Goal: Task Accomplishment & Management: Manage account settings

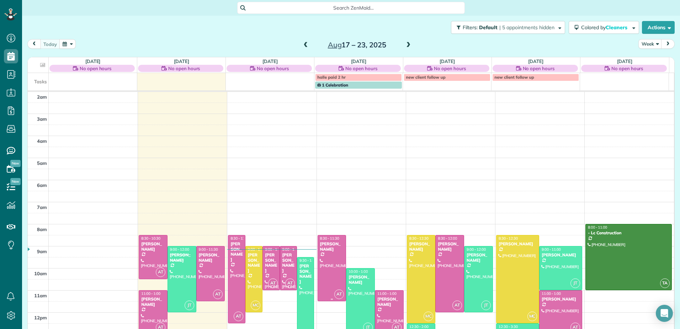
scroll to position [111, 0]
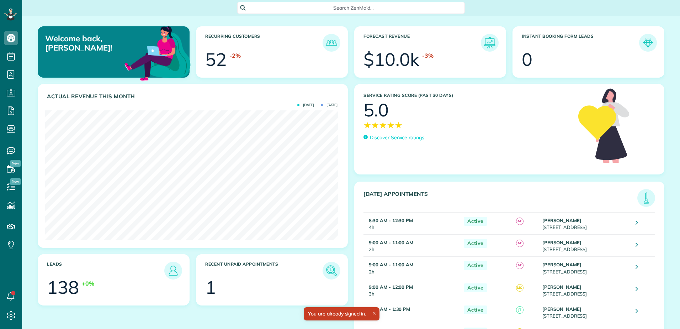
scroll to position [130, 292]
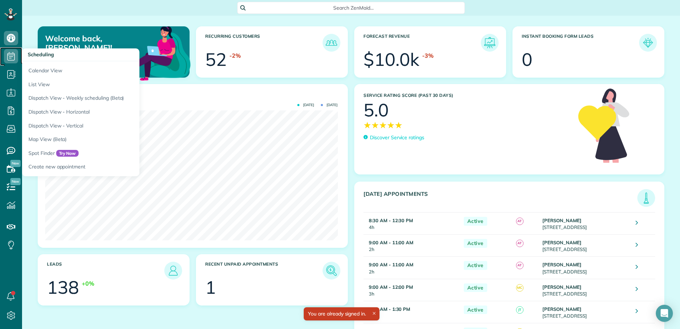
click at [10, 58] on icon at bounding box center [11, 56] width 14 height 14
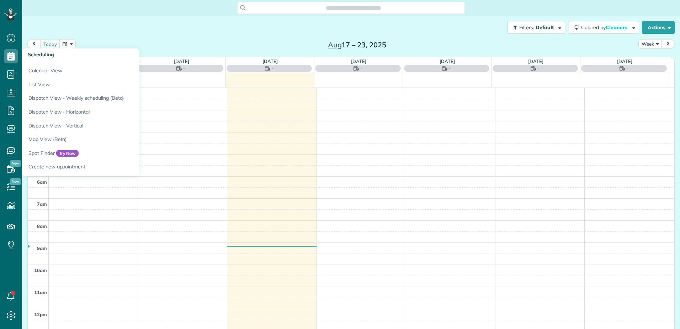
scroll to position [111, 0]
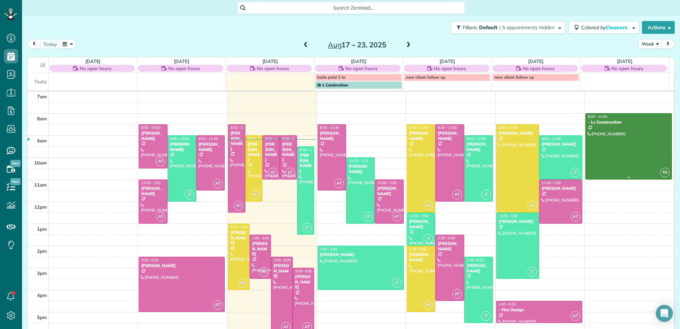
click at [601, 143] on div at bounding box center [629, 145] width 86 height 65
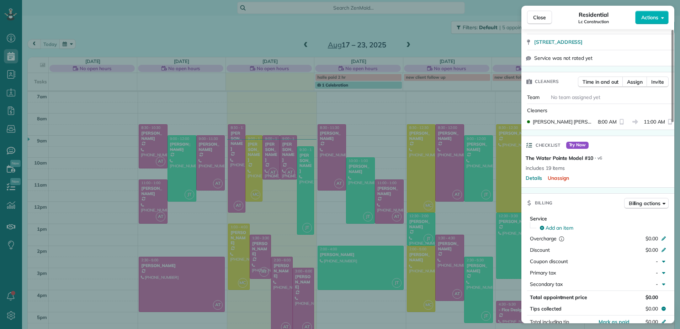
scroll to position [213, 0]
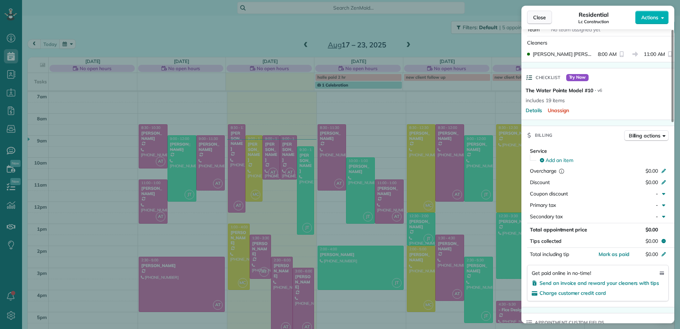
click at [530, 17] on button "Close" at bounding box center [539, 18] width 25 height 14
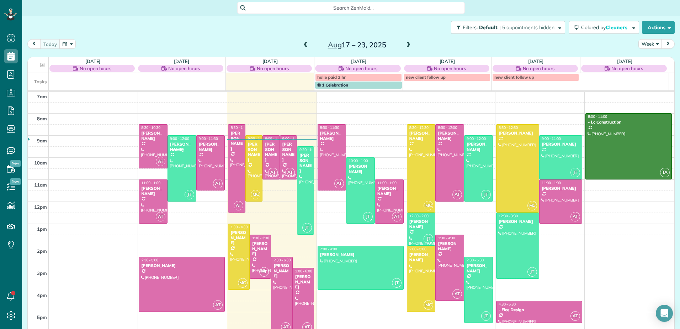
click at [405, 44] on span at bounding box center [408, 45] width 8 height 6
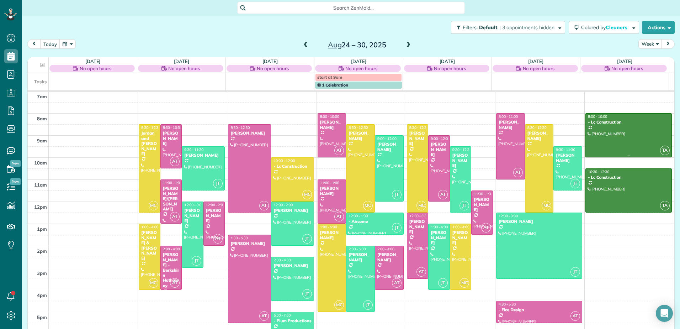
click at [622, 140] on div at bounding box center [629, 134] width 86 height 43
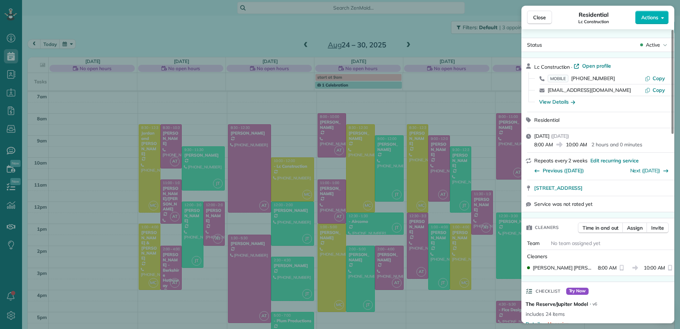
scroll to position [72, 0]
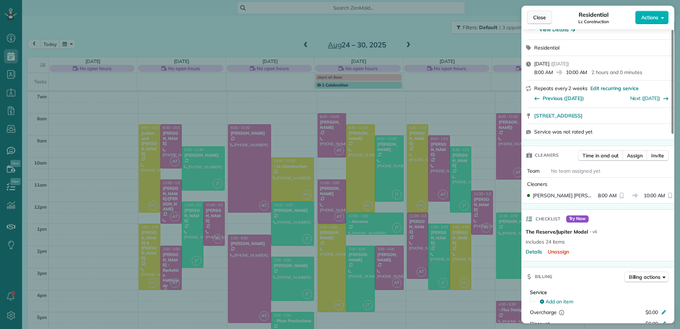
click at [539, 17] on span "Close" at bounding box center [539, 17] width 13 height 7
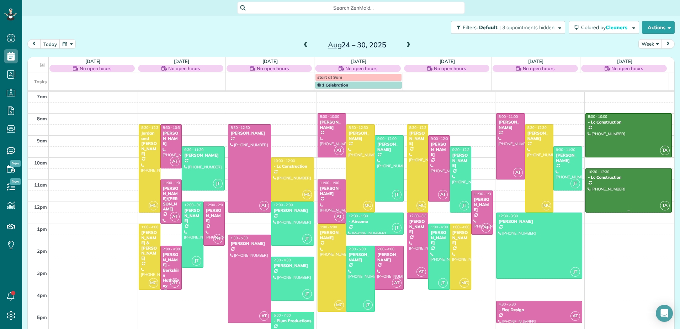
click at [612, 180] on div at bounding box center [629, 190] width 86 height 43
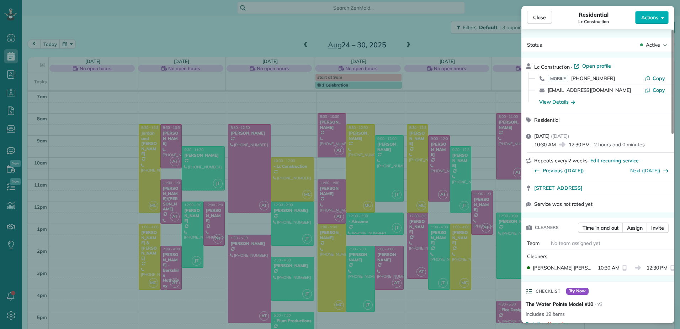
scroll to position [108, 0]
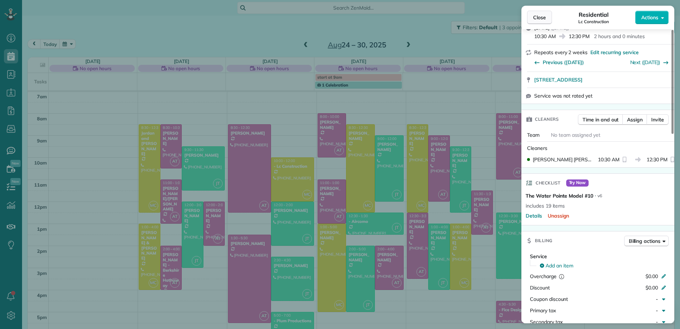
click at [546, 14] on button "Close" at bounding box center [539, 18] width 25 height 14
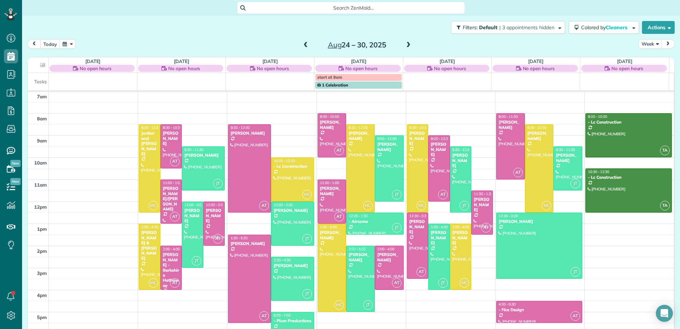
click at [302, 47] on span at bounding box center [306, 45] width 8 height 6
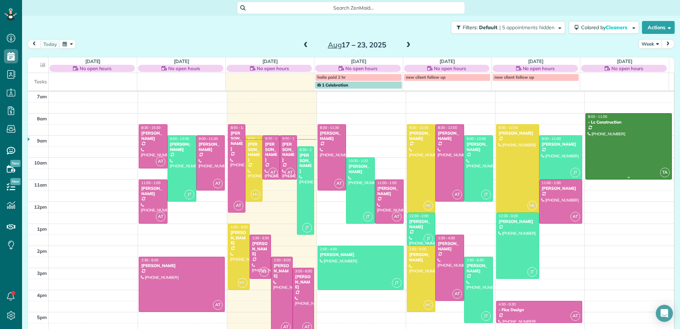
click at [611, 151] on div at bounding box center [629, 145] width 86 height 65
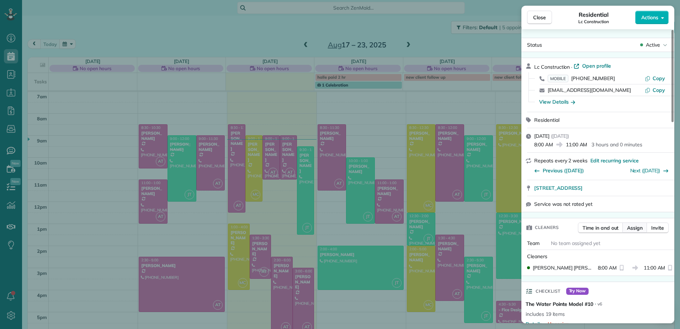
scroll to position [108, 0]
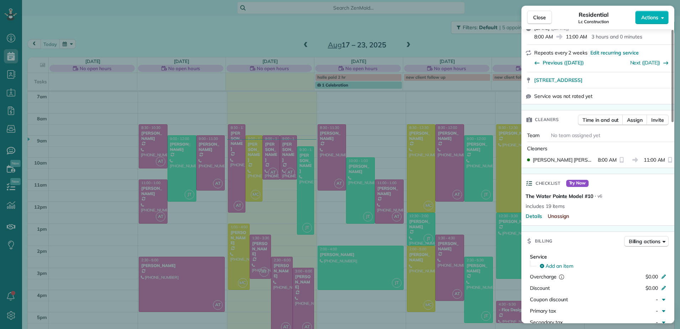
click at [552, 216] on span "Unassign" at bounding box center [559, 215] width 22 height 7
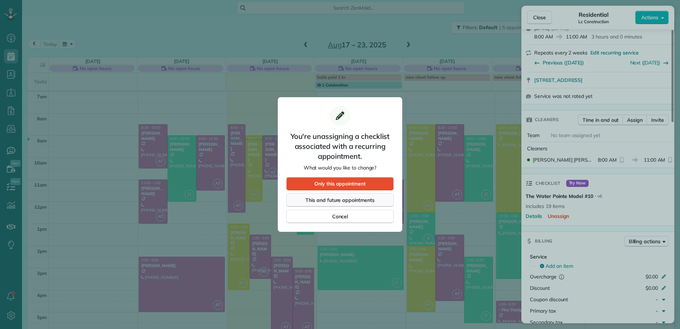
click at [340, 196] on span "This and future appointments" at bounding box center [340, 199] width 69 height 7
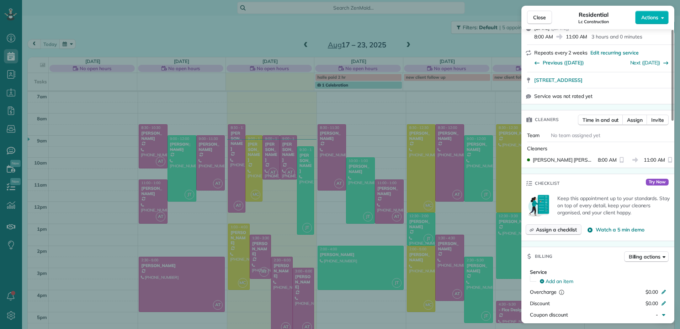
click at [570, 232] on span "Assign a checklist" at bounding box center [556, 229] width 41 height 7
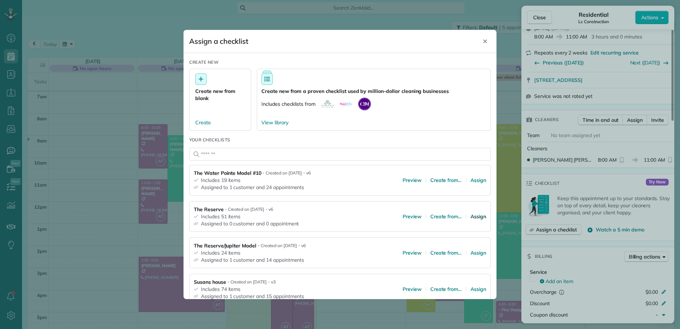
click at [473, 218] on span "Assign" at bounding box center [479, 216] width 16 height 7
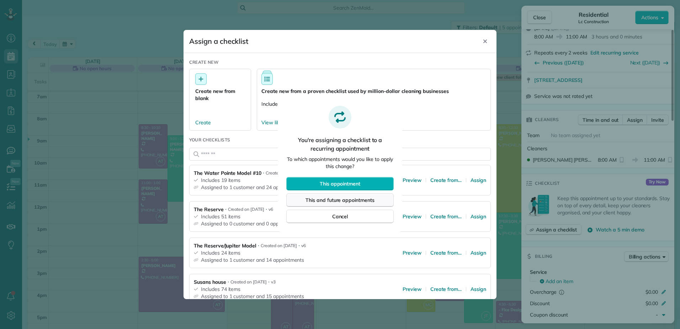
drag, startPoint x: 338, startPoint y: 182, endPoint x: 340, endPoint y: 202, distance: 20.0
click at [340, 202] on div "This appointment This and future appointments Cancel" at bounding box center [339, 200] width 107 height 46
click at [340, 202] on span "This and future appointments" at bounding box center [340, 199] width 69 height 7
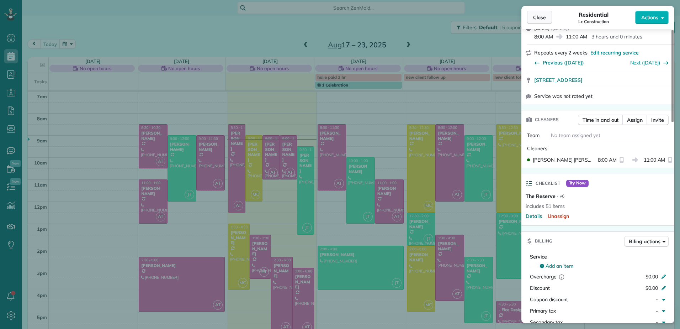
click at [536, 15] on span "Close" at bounding box center [539, 17] width 13 height 7
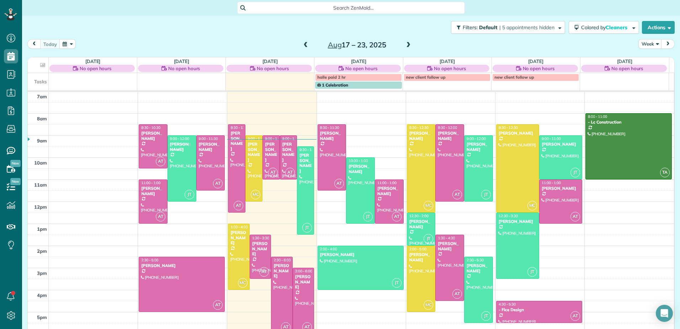
click at [404, 46] on span at bounding box center [408, 45] width 8 height 6
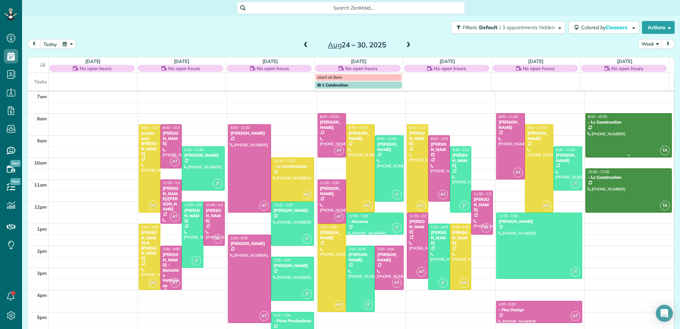
click at [649, 136] on div at bounding box center [629, 134] width 86 height 43
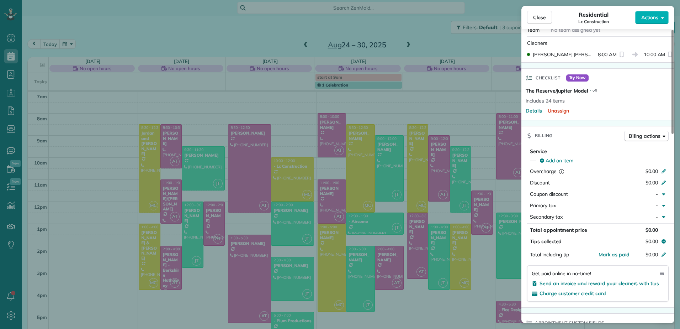
scroll to position [213, 0]
click at [537, 17] on span "Close" at bounding box center [539, 17] width 13 height 7
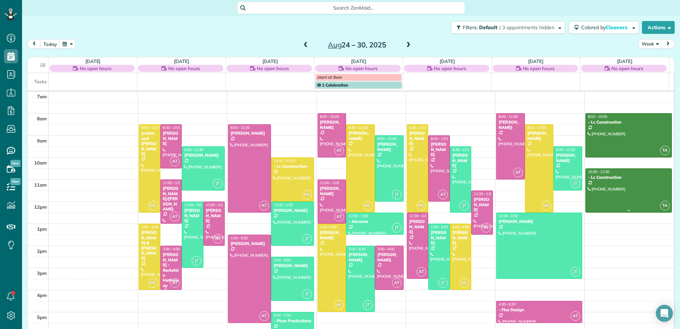
click at [622, 190] on div at bounding box center [629, 190] width 86 height 43
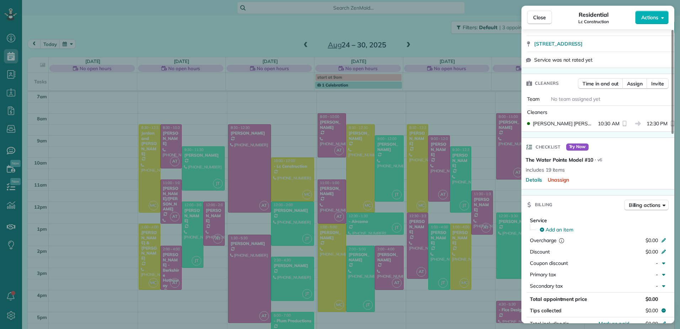
scroll to position [178, 0]
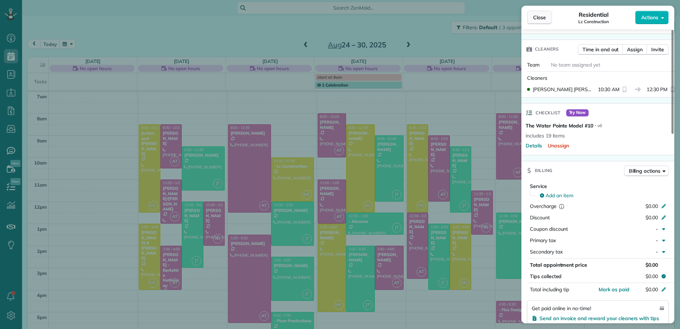
click at [536, 12] on button "Close" at bounding box center [539, 18] width 25 height 14
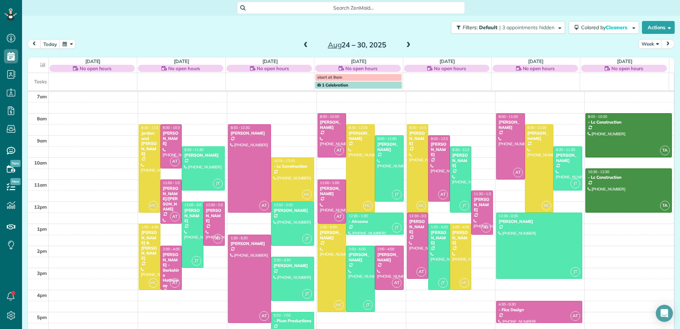
click at [407, 45] on span at bounding box center [408, 45] width 8 height 6
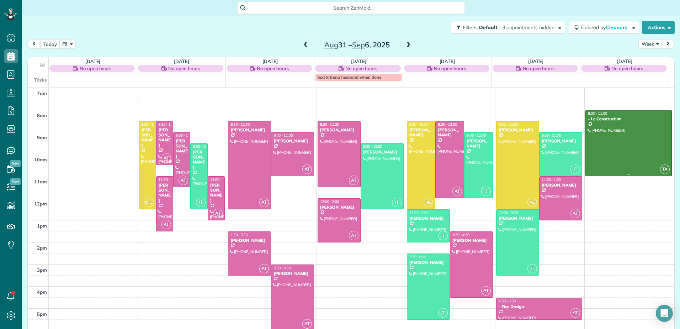
click at [637, 144] on div at bounding box center [629, 142] width 86 height 65
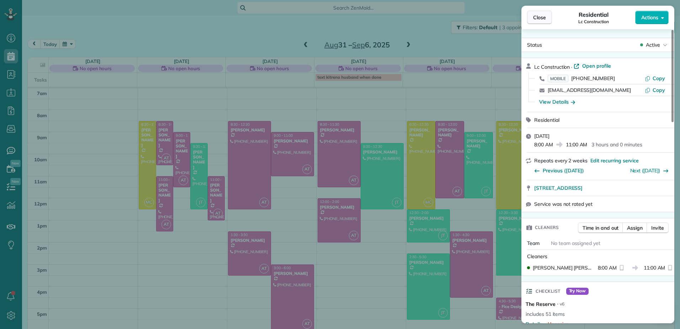
click at [543, 21] on button "Close" at bounding box center [539, 18] width 25 height 14
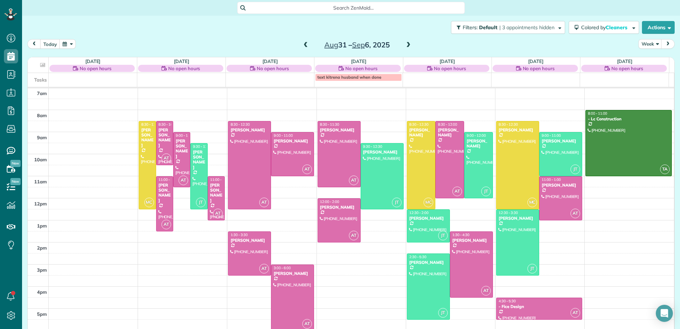
click at [408, 46] on span at bounding box center [408, 45] width 8 height 6
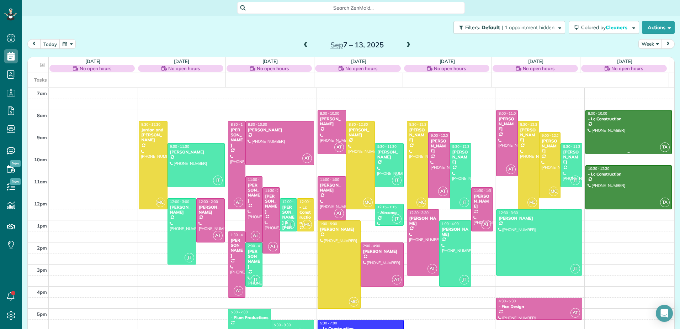
click at [617, 140] on div at bounding box center [629, 131] width 86 height 43
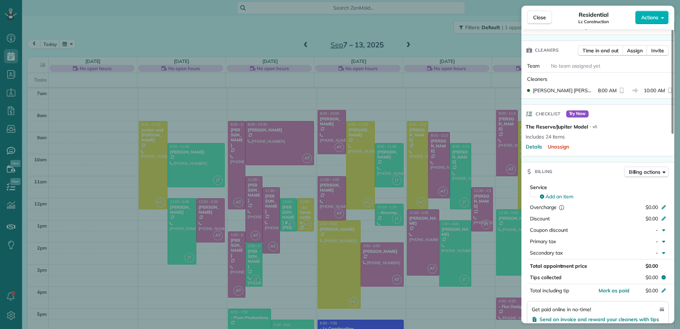
scroll to position [141, 0]
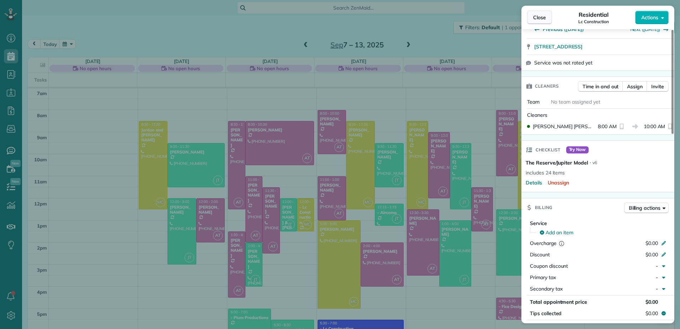
click at [536, 21] on button "Close" at bounding box center [539, 18] width 25 height 14
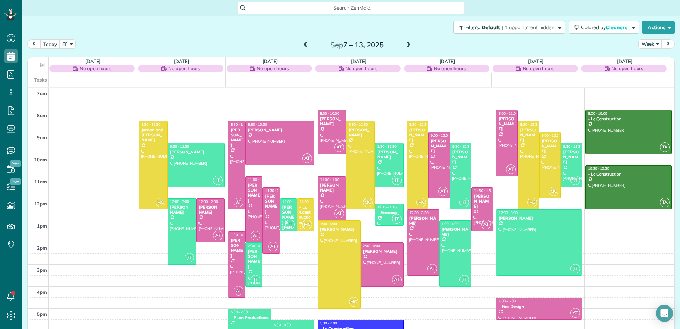
click at [605, 179] on div at bounding box center [629, 186] width 86 height 43
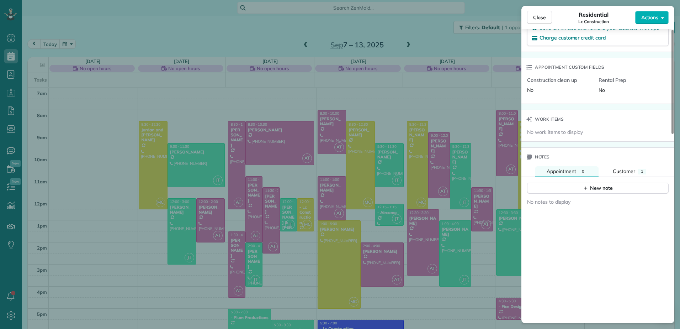
scroll to position [500, 0]
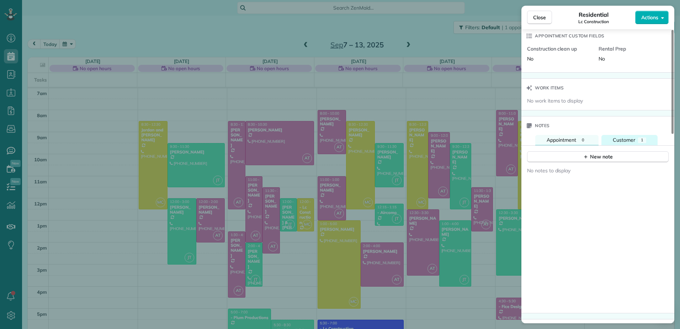
click at [629, 142] on span "Customer" at bounding box center [624, 140] width 22 height 6
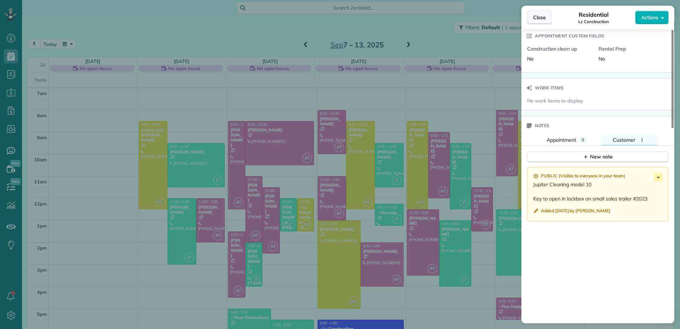
click at [540, 17] on span "Close" at bounding box center [539, 17] width 13 height 7
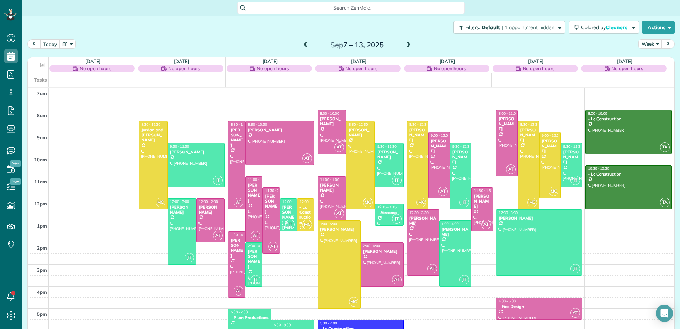
click at [302, 43] on span at bounding box center [306, 45] width 8 height 6
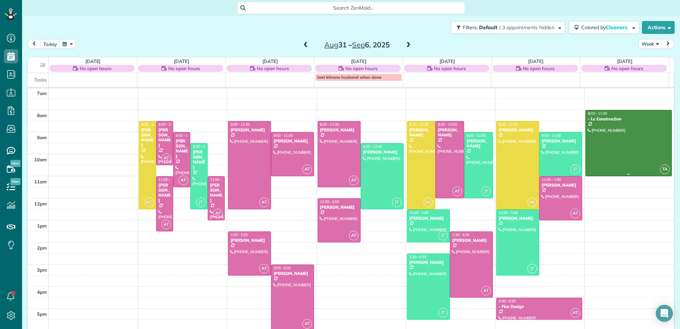
click at [628, 163] on div at bounding box center [629, 142] width 86 height 65
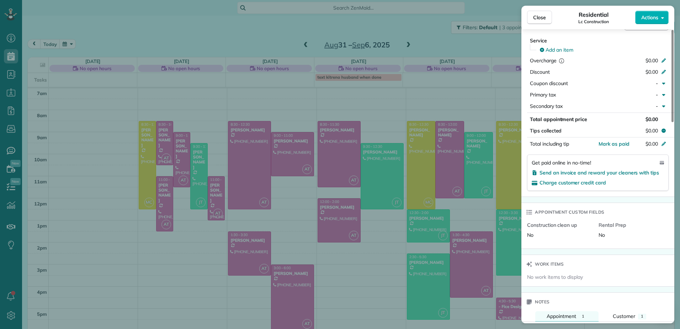
scroll to position [608, 0]
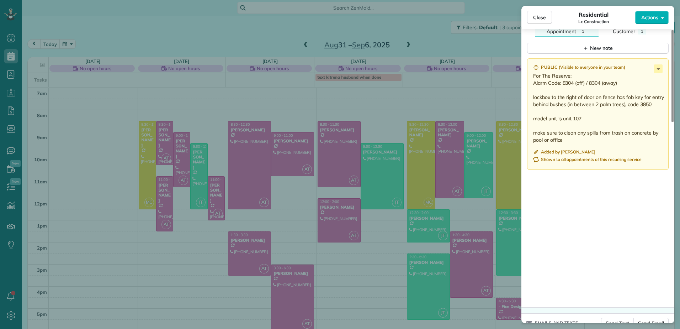
click at [530, 9] on div "Close Residential Lc Construction Actions" at bounding box center [597, 17] width 153 height 23
click at [532, 18] on button "Close" at bounding box center [539, 18] width 25 height 14
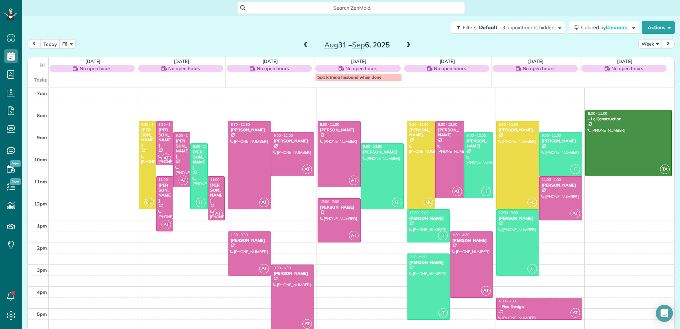
click at [304, 45] on span at bounding box center [306, 45] width 8 height 6
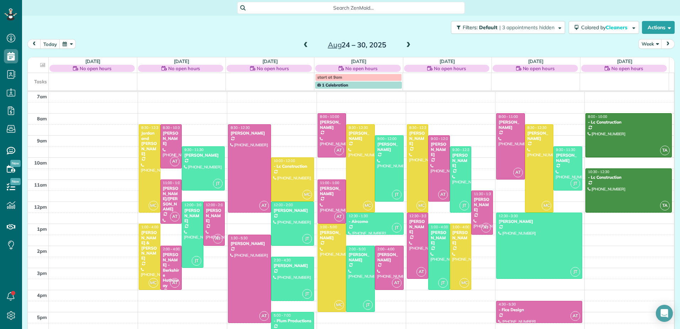
click at [304, 45] on span at bounding box center [306, 45] width 8 height 6
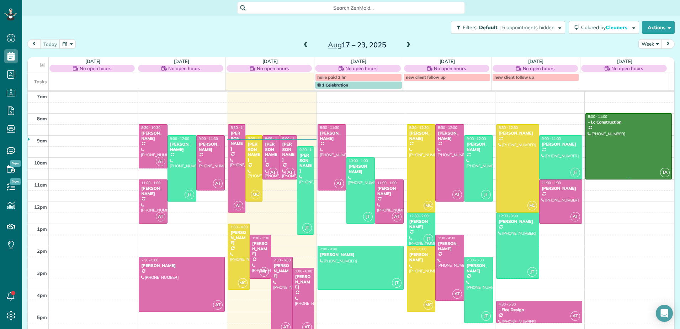
click at [642, 150] on div at bounding box center [629, 145] width 86 height 65
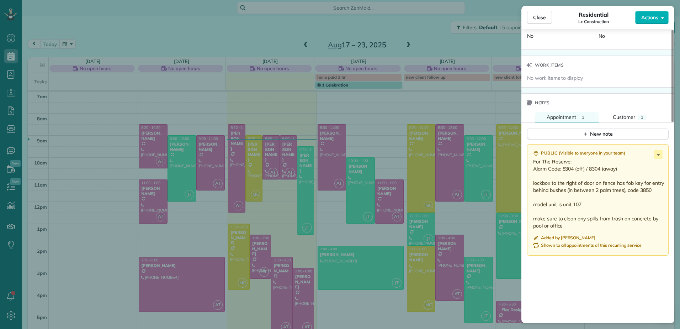
scroll to position [534, 0]
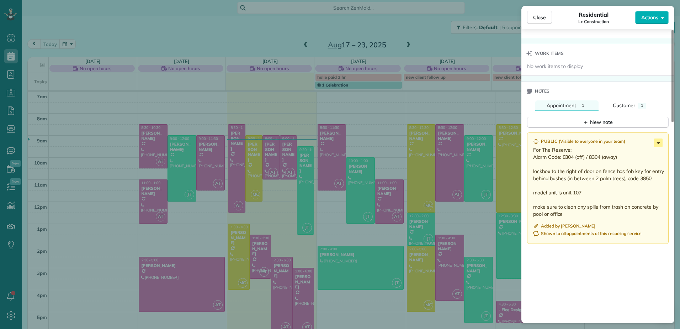
click at [658, 143] on icon at bounding box center [658, 143] width 3 height 2
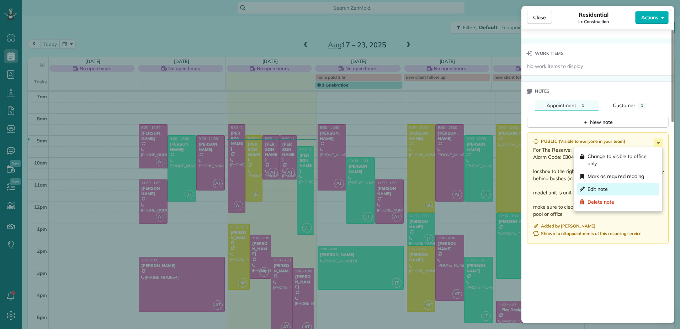
click at [613, 186] on div "Edit note" at bounding box center [618, 188] width 83 height 13
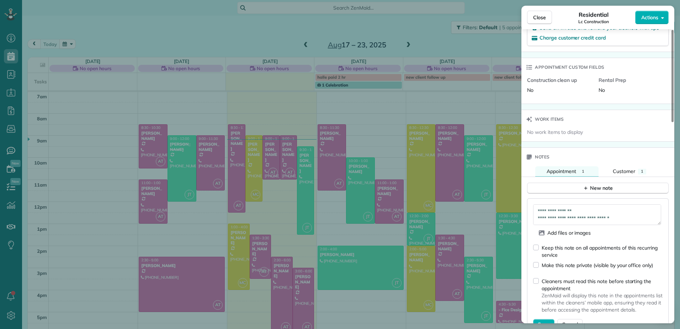
scroll to position [463, 0]
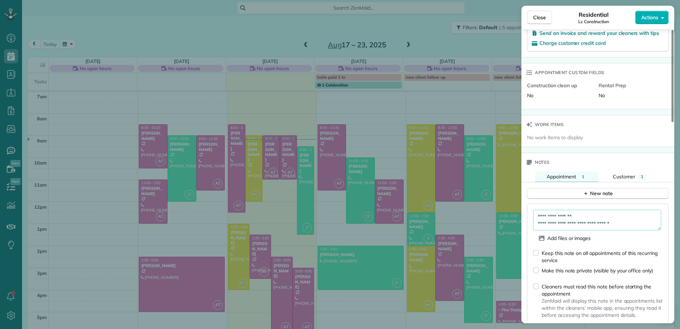
click at [584, 217] on textarea "**********" at bounding box center [597, 219] width 128 height 21
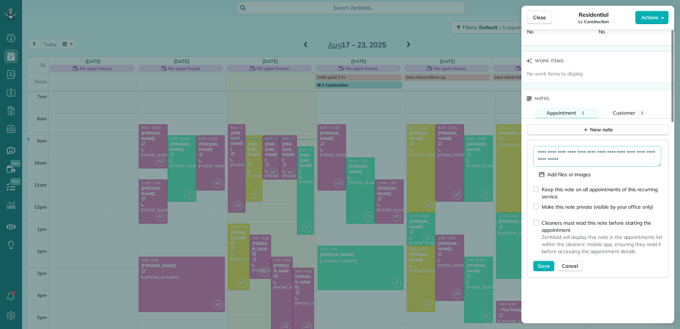
scroll to position [534, 0]
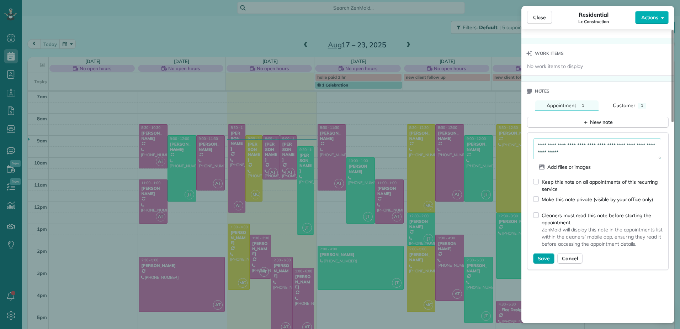
type textarea "**********"
click at [540, 254] on button "Save" at bounding box center [543, 258] width 21 height 11
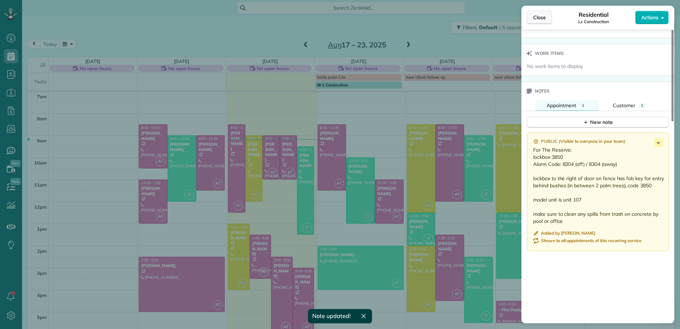
click at [528, 17] on button "Close" at bounding box center [539, 18] width 25 height 14
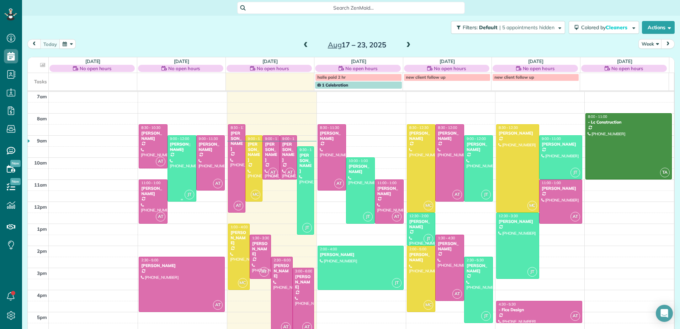
click at [182, 157] on div at bounding box center [182, 168] width 28 height 65
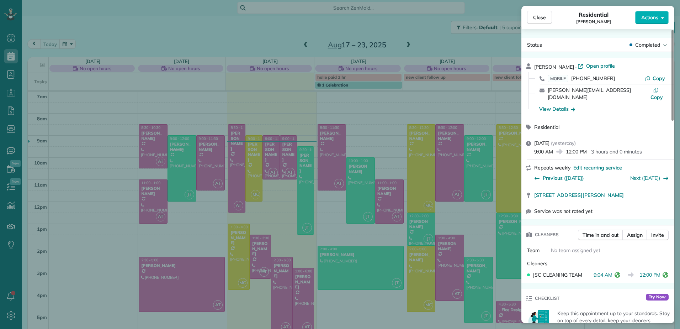
click at [619, 272] on icon "reset" at bounding box center [618, 275] width 6 height 6
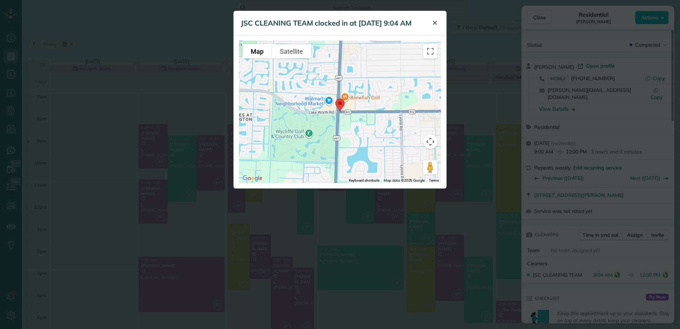
click at [432, 23] on span "✕" at bounding box center [434, 23] width 5 height 8
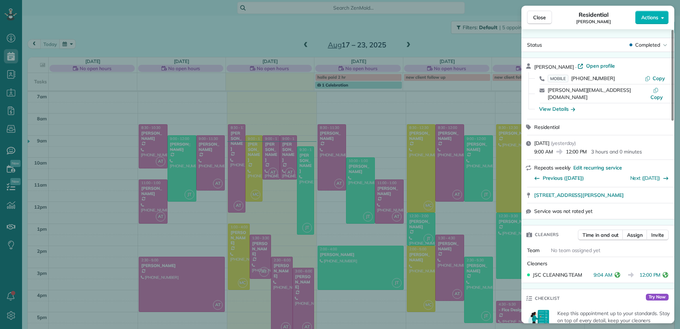
click at [665, 272] on icon "reset" at bounding box center [666, 275] width 6 height 6
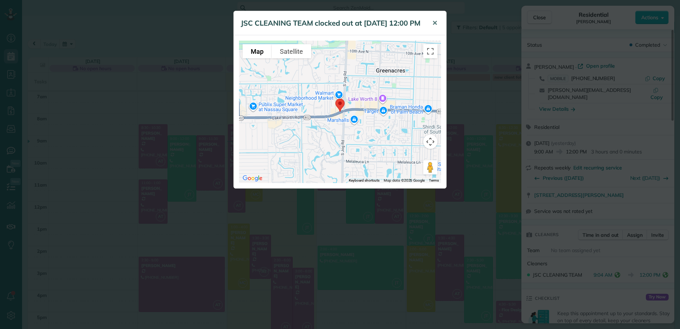
click at [437, 22] on button "✕" at bounding box center [435, 23] width 16 height 17
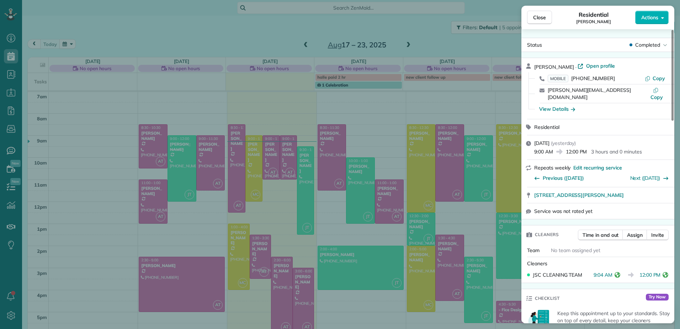
click at [304, 46] on div "Close Residential Jean Forney Actions Status Completed Jean Forney · Open profi…" at bounding box center [340, 164] width 680 height 329
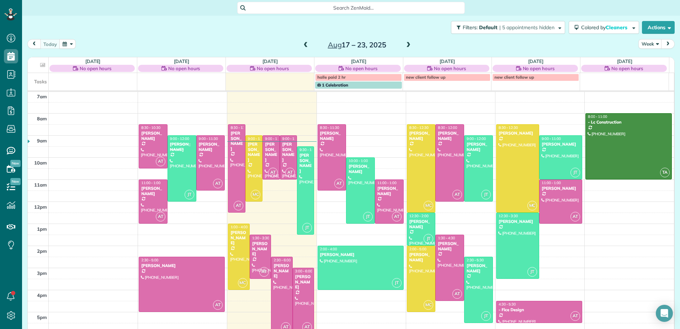
click at [304, 46] on span at bounding box center [306, 45] width 8 height 6
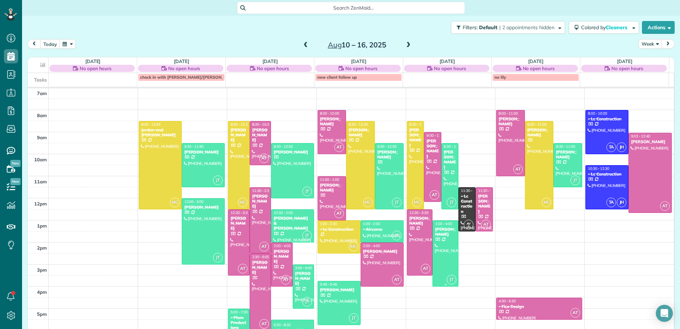
click at [446, 246] on div at bounding box center [445, 253] width 25 height 65
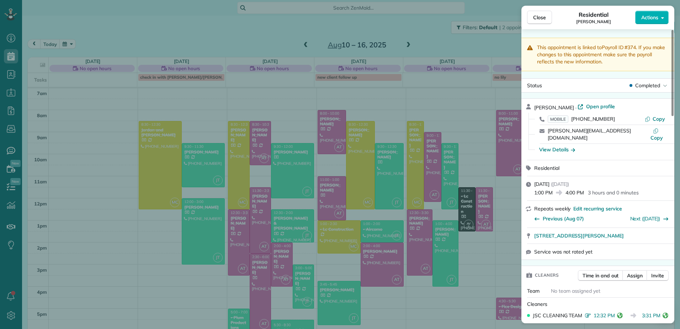
click at [620, 312] on icon "reset" at bounding box center [620, 315] width 6 height 6
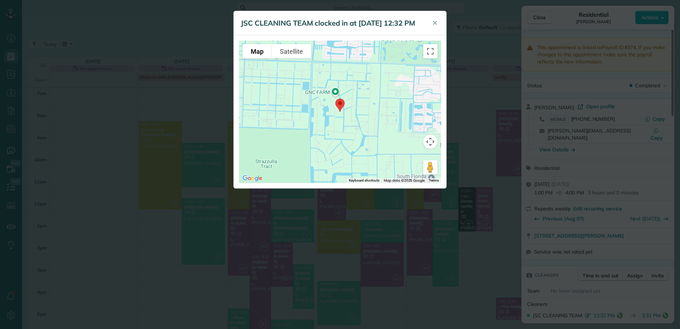
click at [661, 307] on div "JSC CLEANING TEAM clocked in at 14 Aug 12:32 PM ✕ To navigate the map with touc…" at bounding box center [340, 164] width 680 height 329
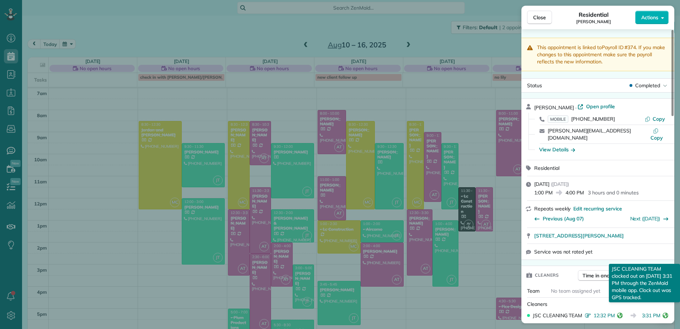
click at [667, 312] on icon "reset" at bounding box center [666, 315] width 6 height 6
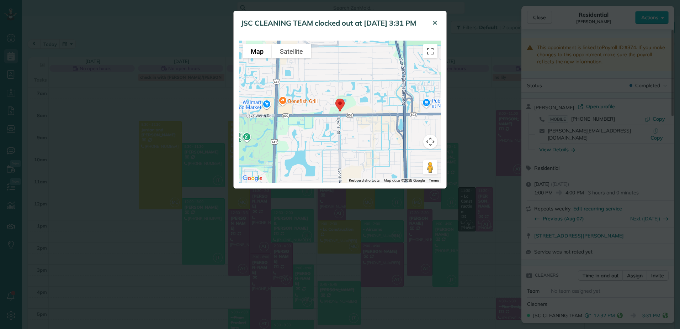
click at [440, 25] on button "✕" at bounding box center [435, 23] width 16 height 17
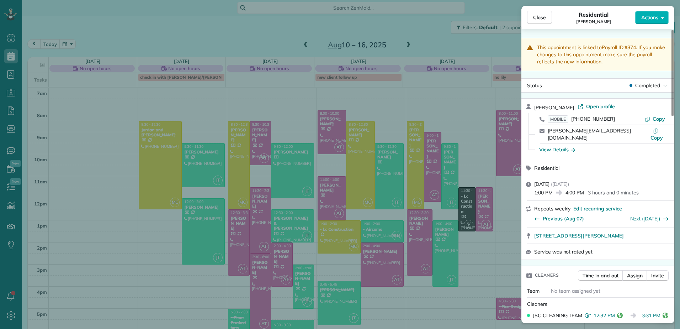
click at [448, 156] on div "Close Residential Jean Forney Actions This appointment is linked to Payroll ID …" at bounding box center [340, 164] width 680 height 329
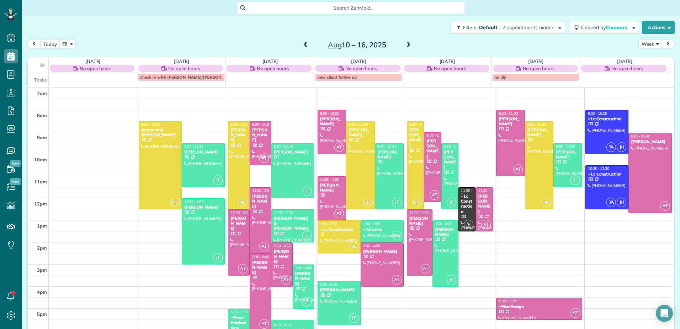
click at [446, 159] on div "[PERSON_NAME]" at bounding box center [449, 159] width 13 height 21
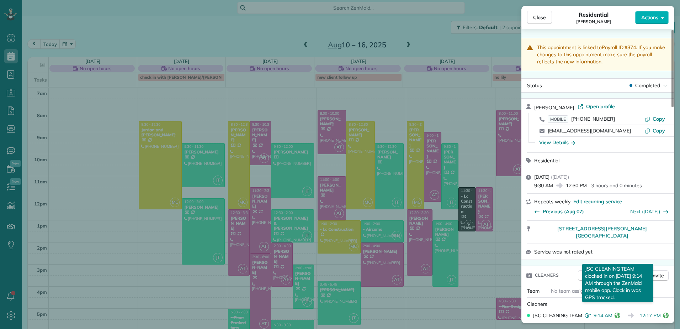
click at [616, 312] on div "JSC CLEANING TEAM clocked in on 14 Aug 9:14 AM through the ZenMaid mobile app. …" at bounding box center [618, 315] width 9 height 7
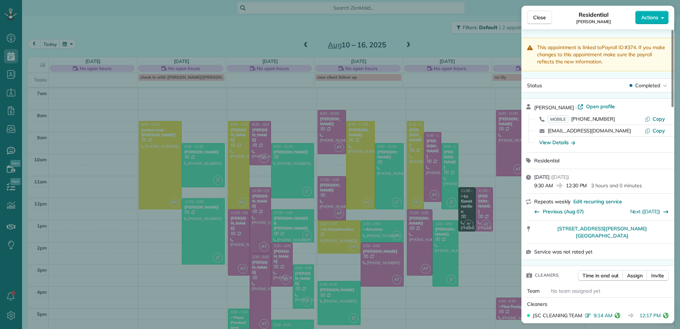
click at [617, 312] on icon "reset" at bounding box center [618, 315] width 6 height 6
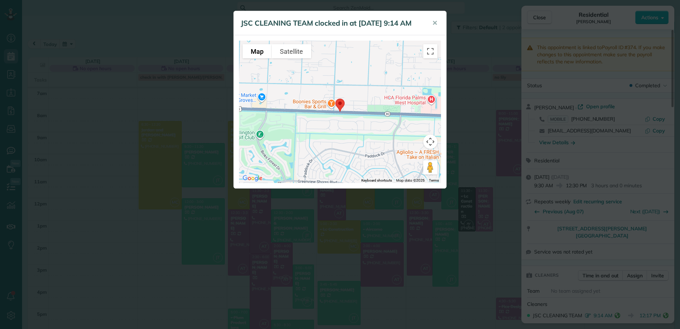
click at [668, 310] on div "JSC CLEANING TEAM clocked in at 14 Aug 9:14 AM ✕ To navigate the map with touch…" at bounding box center [340, 164] width 680 height 329
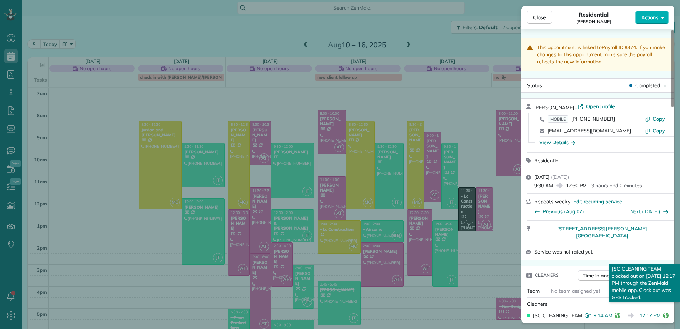
click at [668, 312] on icon "reset" at bounding box center [666, 315] width 6 height 6
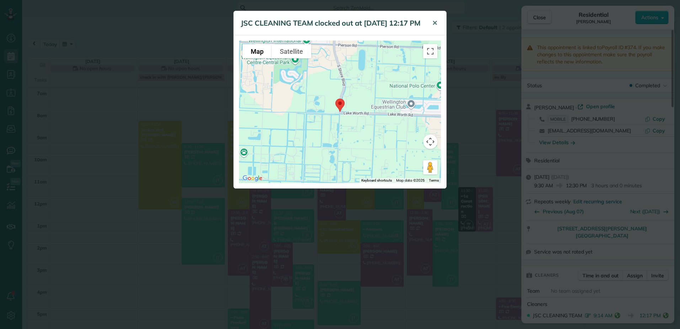
click at [439, 24] on button "✕" at bounding box center [435, 23] width 16 height 17
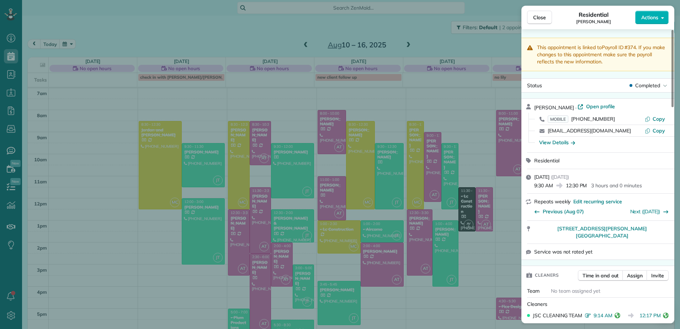
click at [201, 156] on div "Close Residential Michelle Sarafian Actions This appointment is linked to Payro…" at bounding box center [340, 164] width 680 height 329
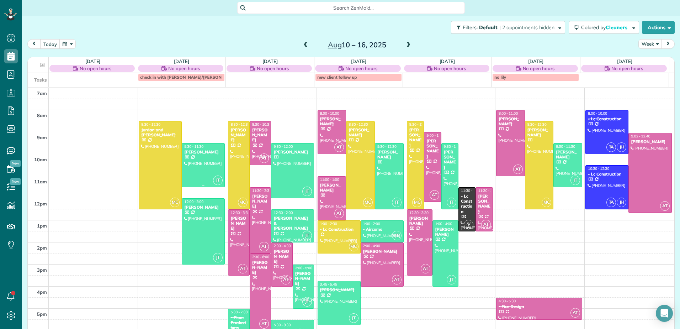
click at [201, 162] on div at bounding box center [203, 164] width 42 height 43
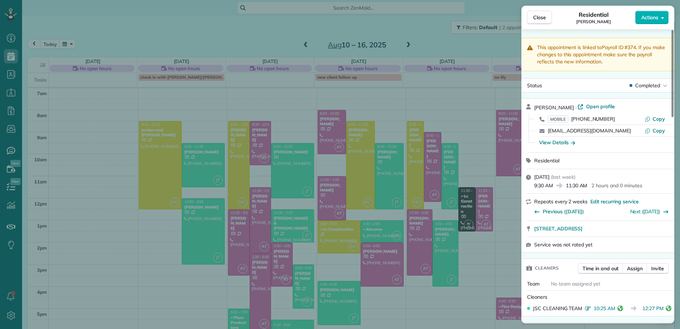
click at [619, 308] on icon "reset" at bounding box center [620, 308] width 6 height 6
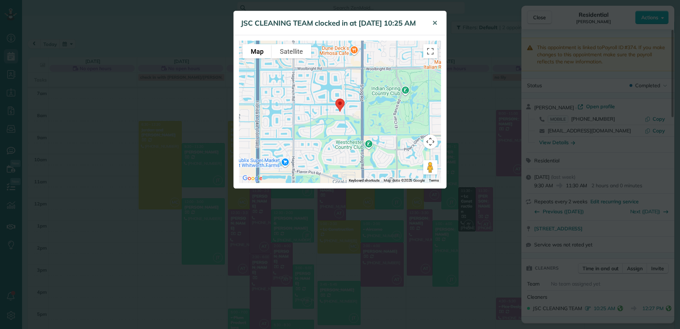
click at [438, 21] on button "✕" at bounding box center [435, 23] width 16 height 17
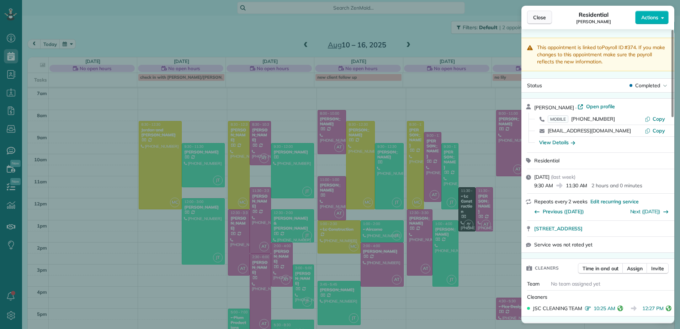
click at [547, 18] on button "Close" at bounding box center [539, 18] width 25 height 14
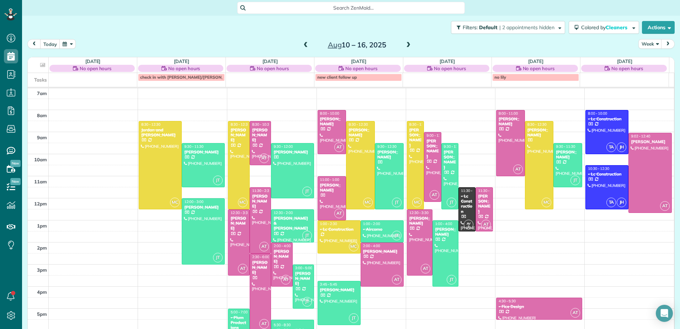
click at [156, 312] on div "2am 3am 4am 5am 6am 7am 8am 9am 10am 11am 12pm 1pm 2pm 3pm 4pm 5pm 6pm MC 8:30 …" at bounding box center [351, 165] width 646 height 375
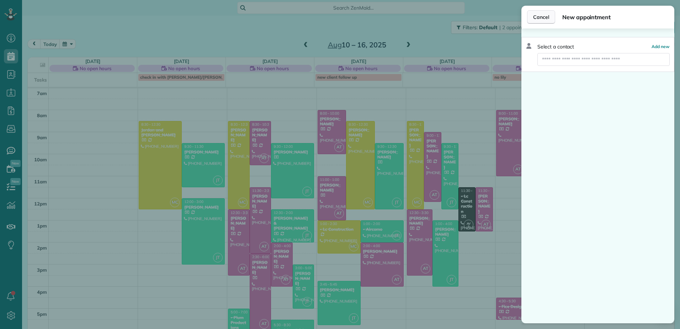
click at [541, 17] on span "Cancel" at bounding box center [541, 17] width 16 height 7
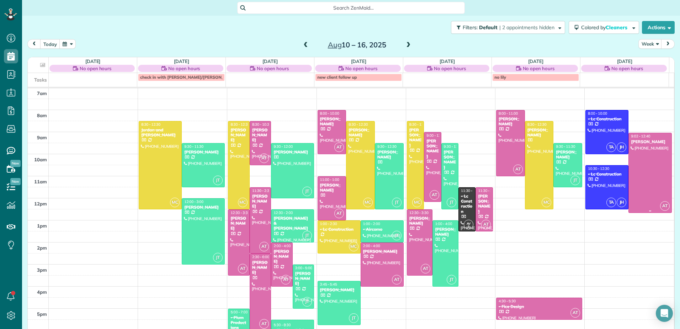
click at [650, 154] on div at bounding box center [650, 172] width 42 height 79
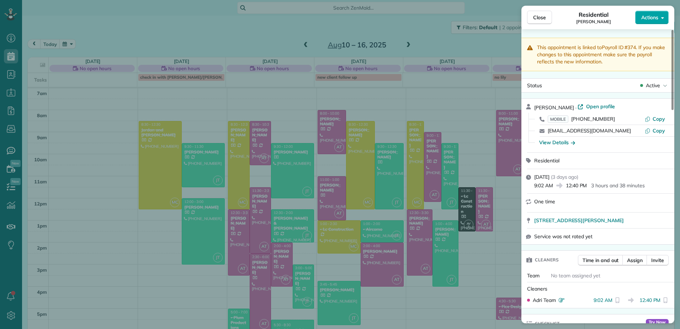
click at [661, 15] on button "Actions" at bounding box center [651, 18] width 33 height 14
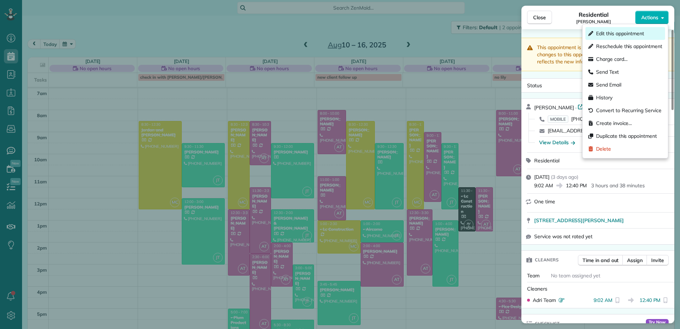
click at [607, 33] on span "Edit this appointment" at bounding box center [620, 33] width 48 height 7
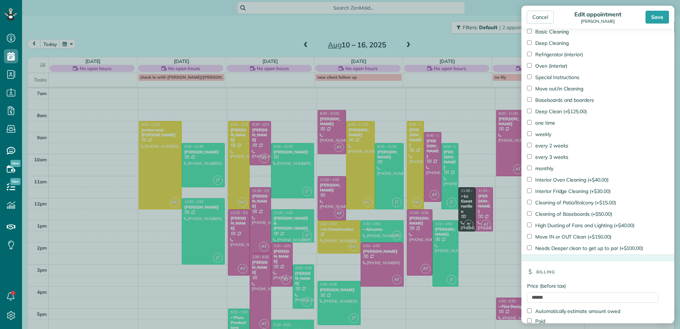
scroll to position [486, 0]
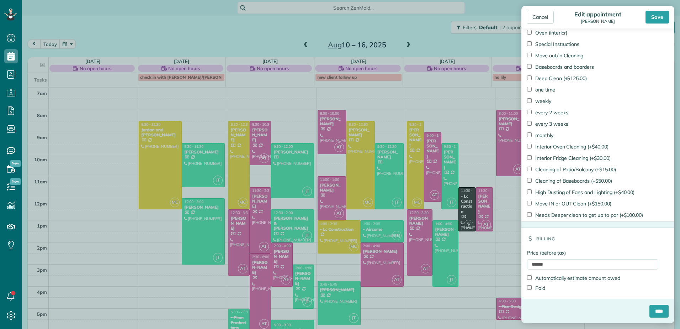
click at [537, 288] on label "Paid" at bounding box center [536, 287] width 18 height 7
click at [651, 311] on input "****" at bounding box center [658, 310] width 19 height 13
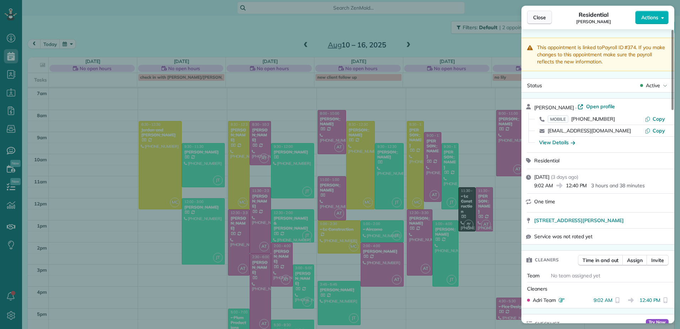
click at [542, 18] on span "Close" at bounding box center [539, 17] width 13 height 7
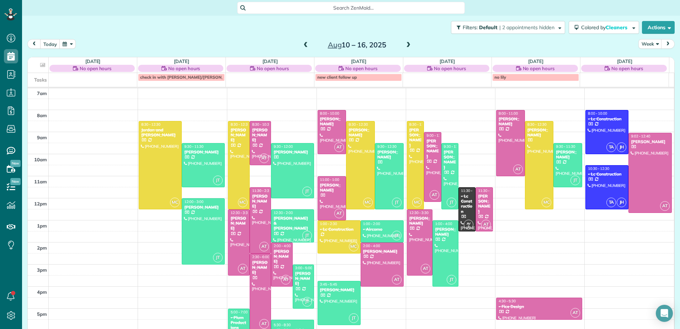
click at [302, 44] on span at bounding box center [306, 45] width 8 height 6
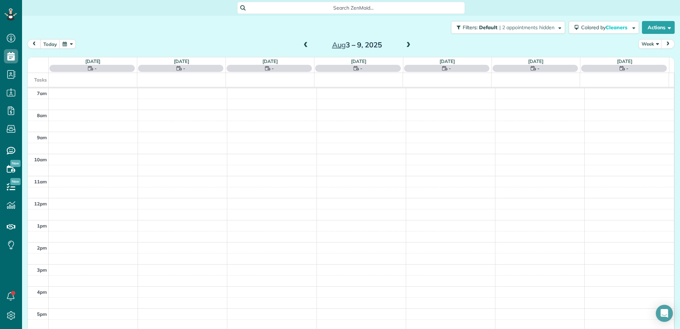
click at [302, 44] on span at bounding box center [306, 45] width 8 height 6
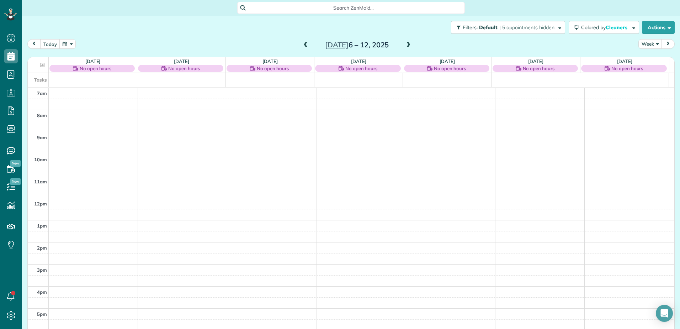
click at [407, 45] on span at bounding box center [408, 45] width 8 height 6
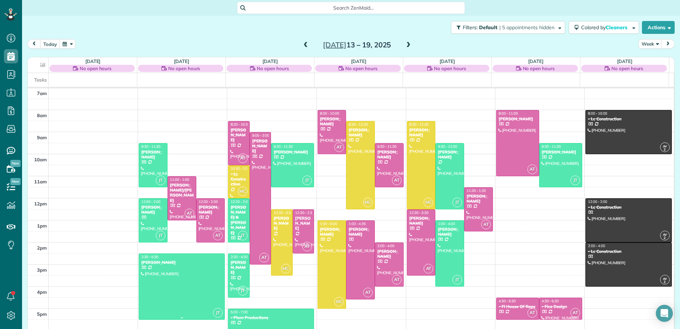
click at [158, 271] on div at bounding box center [181, 286] width 85 height 65
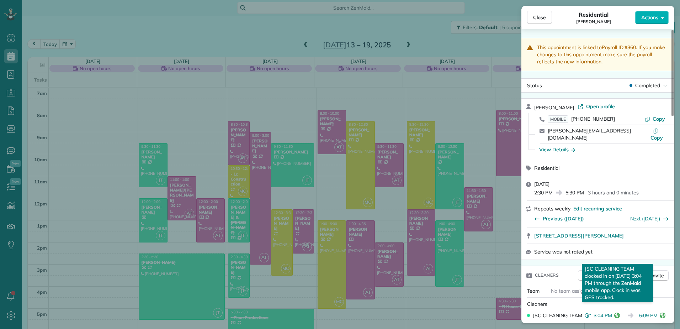
click at [618, 312] on icon "reset" at bounding box center [617, 315] width 6 height 6
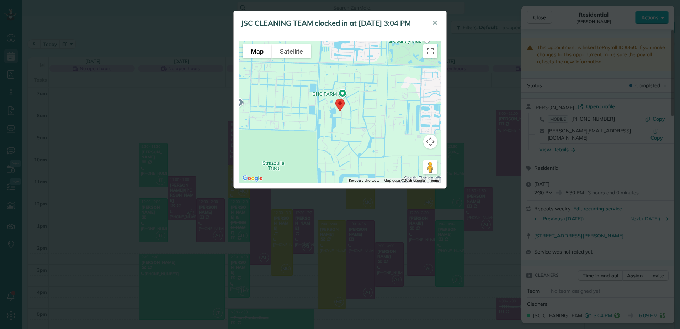
click at [663, 311] on div "JSC CLEANING TEAM clocked in at 14 Jul 3:04 PM ✕ To navigate the map with touch…" at bounding box center [340, 164] width 680 height 329
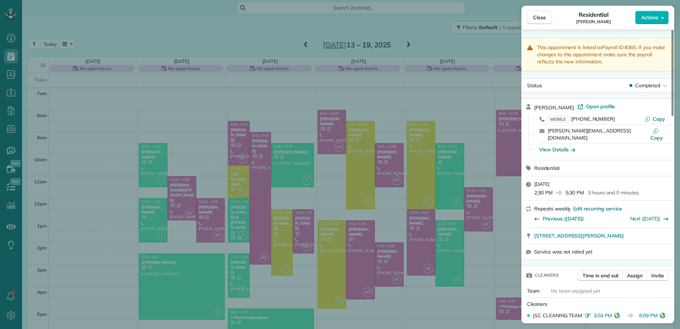
click at [663, 312] on icon "reset" at bounding box center [663, 315] width 6 height 6
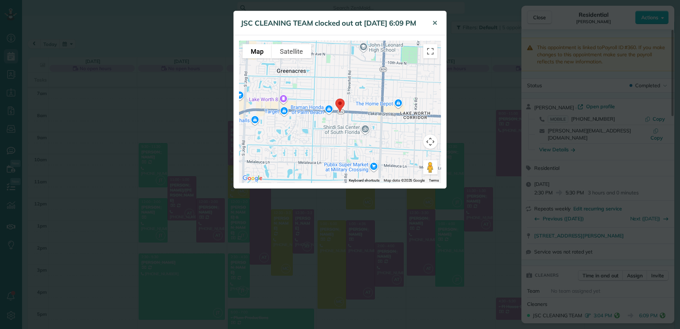
click at [432, 22] on span "✕" at bounding box center [434, 23] width 5 height 8
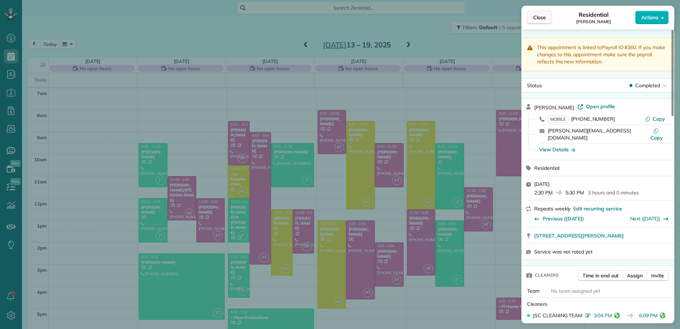
click at [543, 15] on span "Close" at bounding box center [539, 17] width 13 height 7
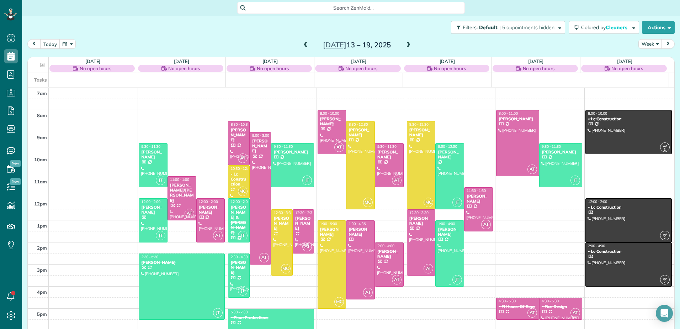
click at [436, 243] on div at bounding box center [450, 253] width 28 height 65
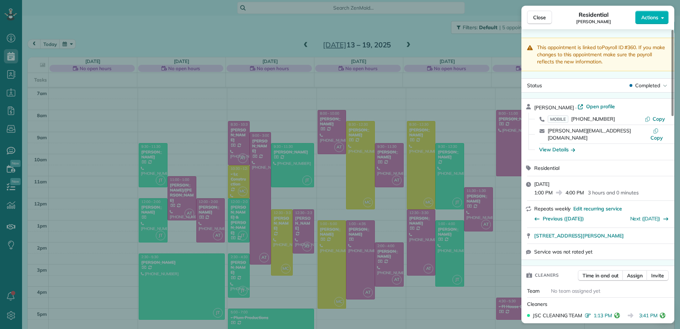
click at [616, 312] on icon "reset" at bounding box center [617, 315] width 6 height 6
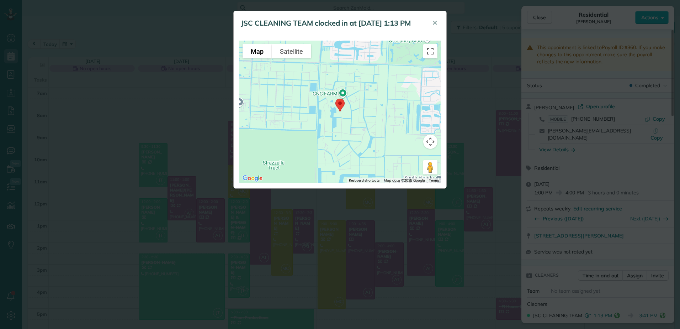
click at [663, 307] on div "JSC CLEANING TEAM clocked in at 17 Jul 1:13 PM ✕ To navigate the map with touch…" at bounding box center [340, 164] width 680 height 329
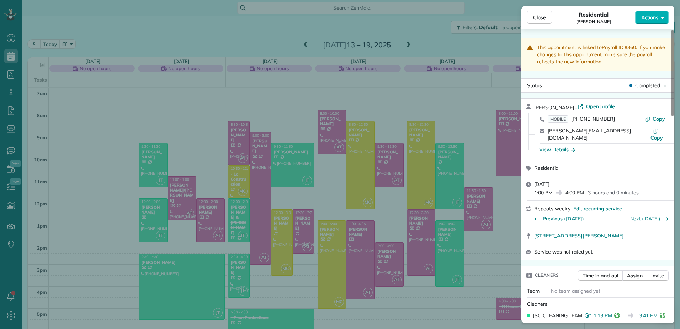
click at [663, 312] on icon "reset" at bounding box center [663, 315] width 6 height 6
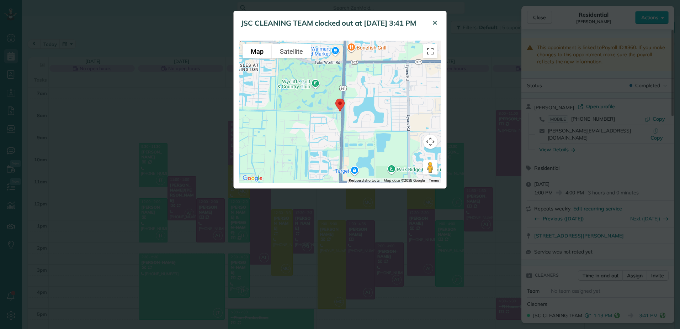
click at [435, 23] on span "✕" at bounding box center [434, 23] width 5 height 8
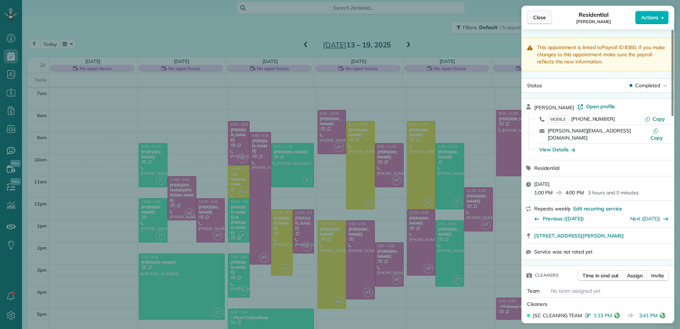
click at [540, 17] on span "Close" at bounding box center [539, 17] width 13 height 7
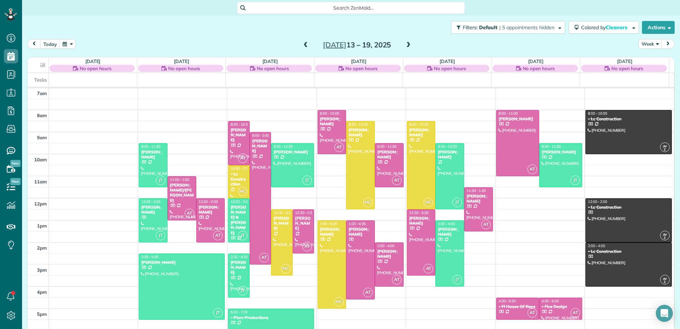
click at [407, 44] on span at bounding box center [408, 45] width 8 height 6
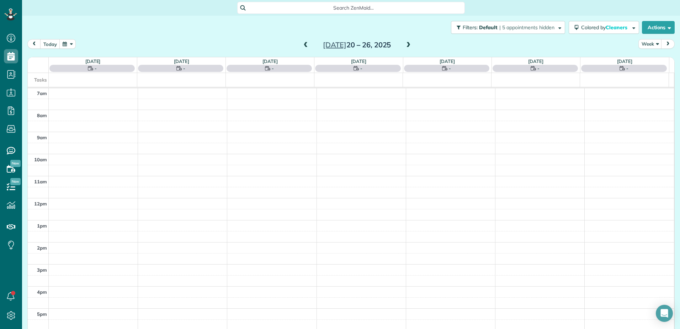
click at [407, 44] on span at bounding box center [408, 45] width 8 height 6
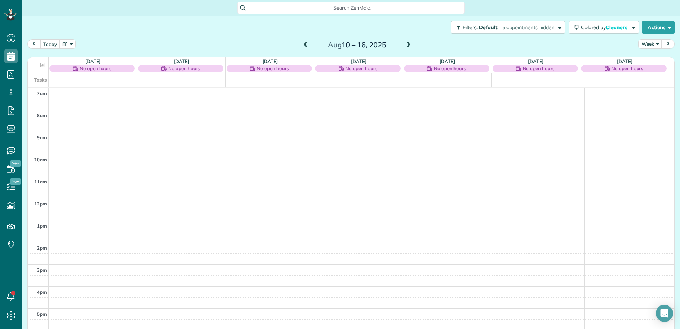
click at [407, 44] on span at bounding box center [408, 45] width 8 height 6
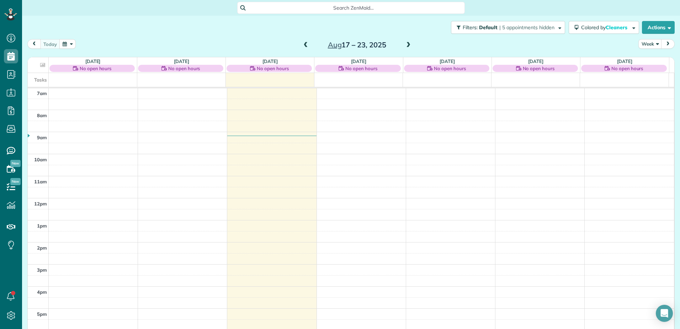
click at [607, 42] on div "today Week Aug 17 – 23, 2025" at bounding box center [350, 45] width 647 height 13
click at [37, 44] on span "prev" at bounding box center [34, 44] width 6 height 5
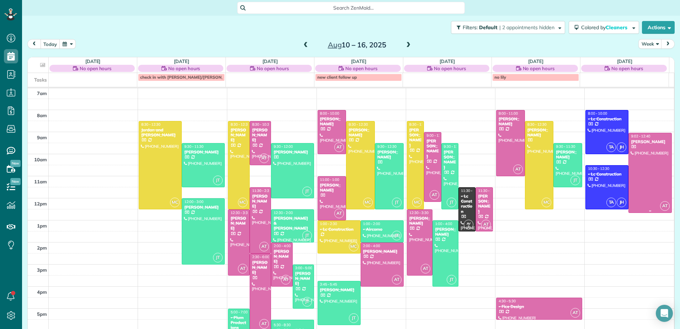
click at [649, 156] on div at bounding box center [650, 172] width 42 height 79
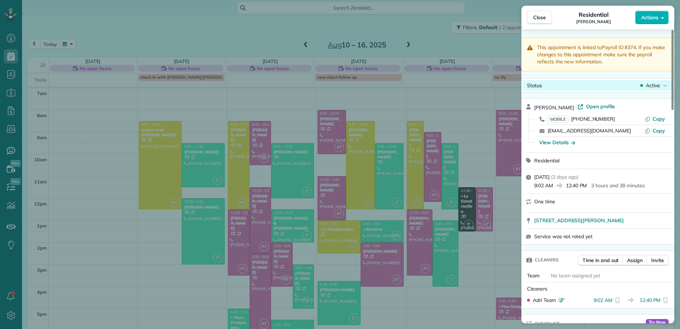
click at [650, 85] on span "Active" at bounding box center [653, 85] width 14 height 7
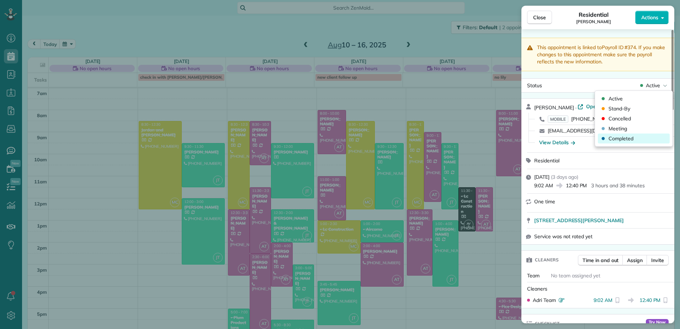
click at [634, 140] on div "Completed" at bounding box center [634, 138] width 72 height 10
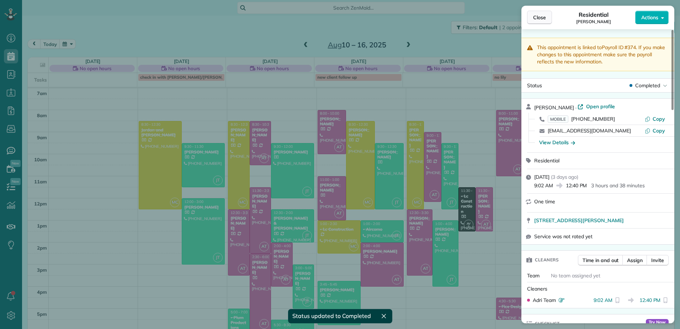
click at [536, 15] on span "Close" at bounding box center [539, 17] width 13 height 7
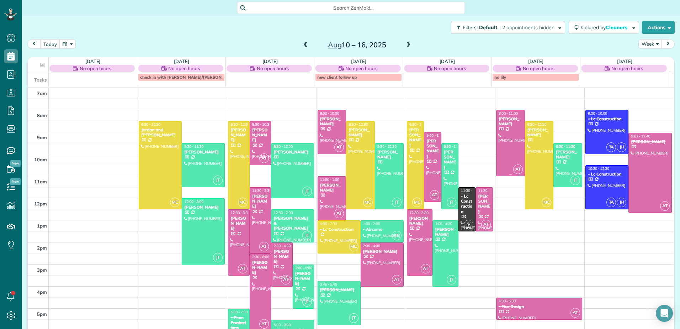
click at [496, 138] on div at bounding box center [510, 142] width 28 height 65
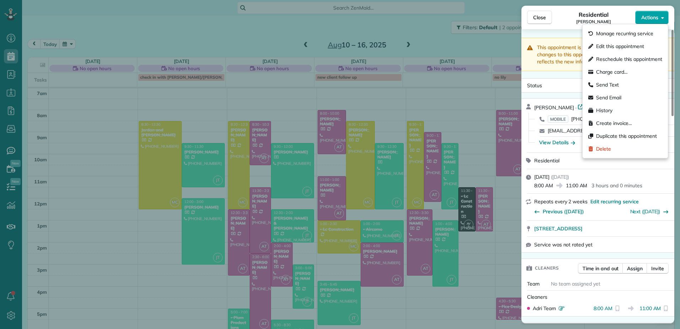
click at [662, 14] on button "Actions" at bounding box center [651, 18] width 33 height 14
click at [642, 71] on div "Charge card…" at bounding box center [625, 71] width 80 height 13
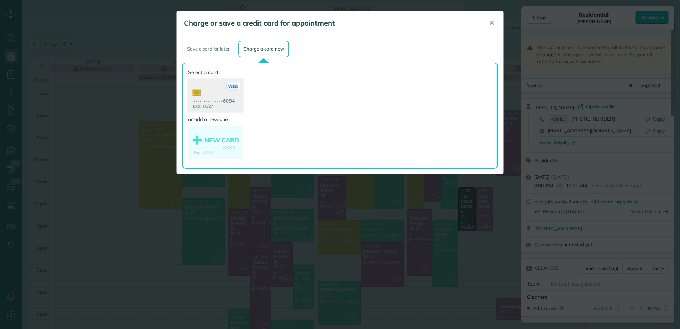
click at [210, 92] on use at bounding box center [215, 96] width 55 height 34
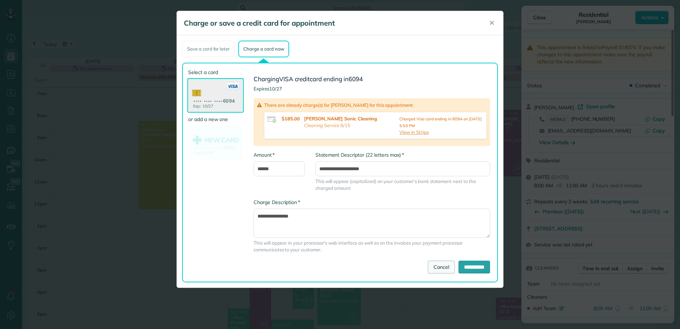
click at [435, 267] on link "Cancel" at bounding box center [441, 266] width 27 height 13
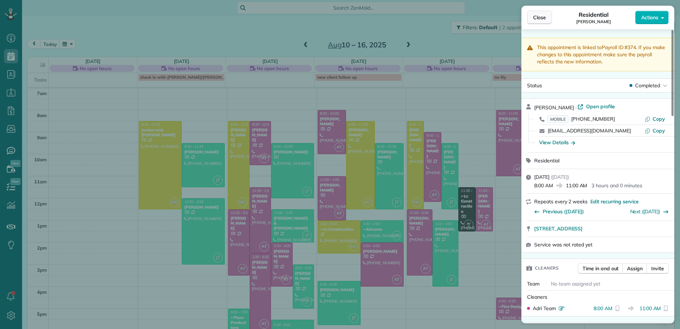
click at [543, 14] on span "Close" at bounding box center [539, 17] width 13 height 7
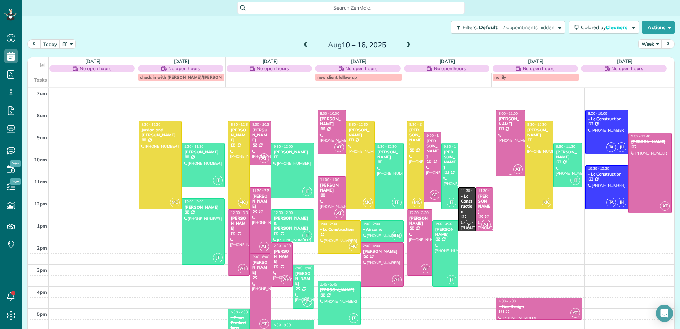
click at [508, 126] on div "[PERSON_NAME]" at bounding box center [510, 121] width 25 height 10
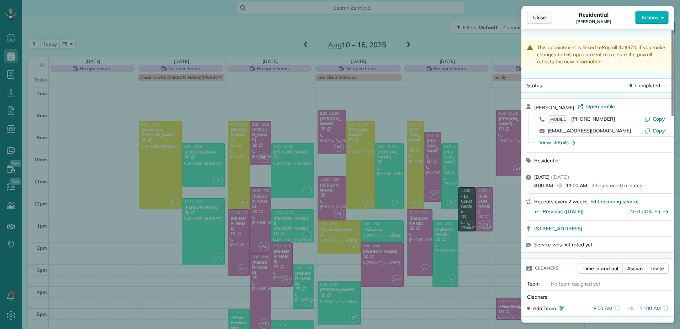
click at [537, 11] on button "Close" at bounding box center [539, 18] width 25 height 14
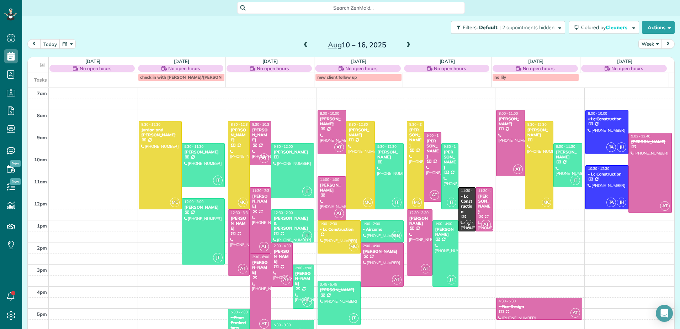
click at [407, 46] on span at bounding box center [408, 45] width 8 height 6
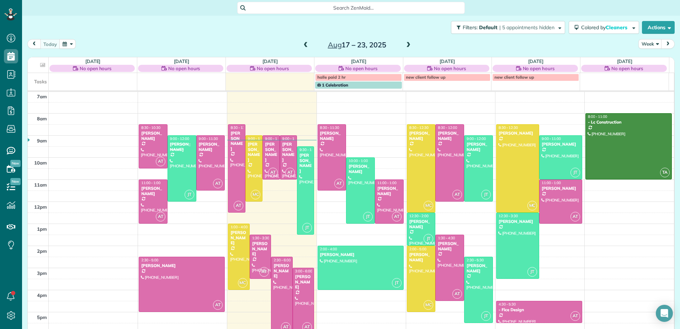
click at [404, 45] on span at bounding box center [408, 45] width 8 height 6
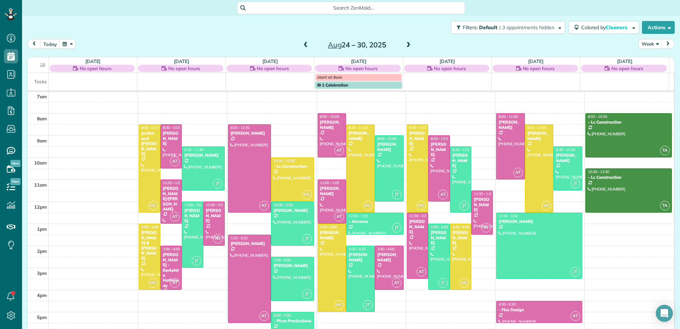
click at [307, 42] on div "Aug 24 – 30, 2025" at bounding box center [357, 44] width 114 height 11
click at [304, 44] on span at bounding box center [306, 45] width 8 height 6
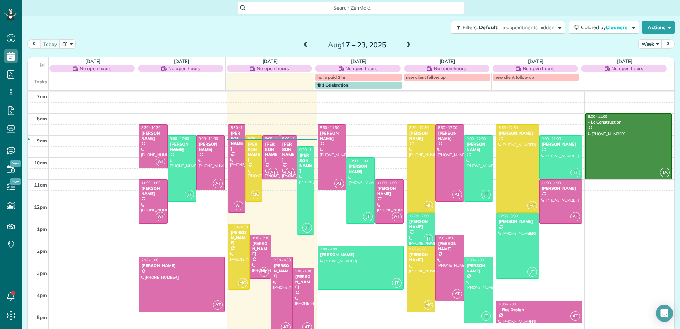
click at [406, 44] on span at bounding box center [408, 45] width 8 height 6
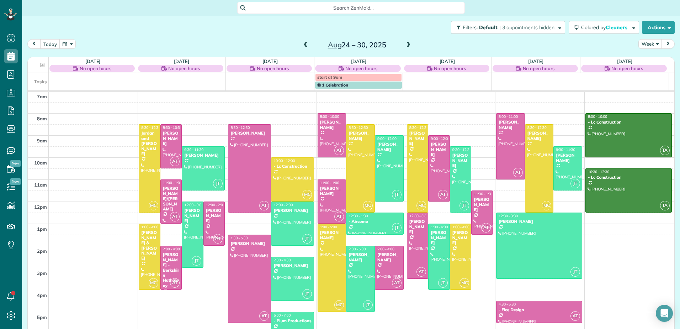
click at [406, 44] on span at bounding box center [408, 45] width 8 height 6
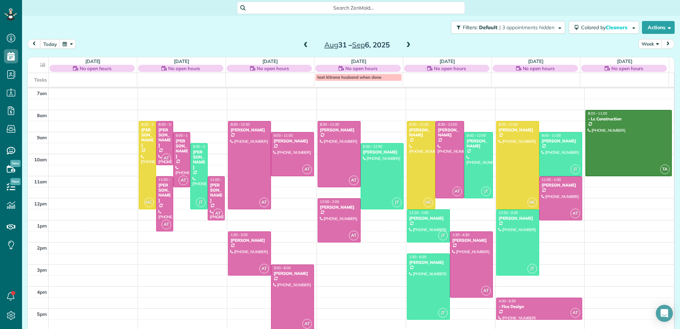
click at [304, 44] on span at bounding box center [306, 45] width 8 height 6
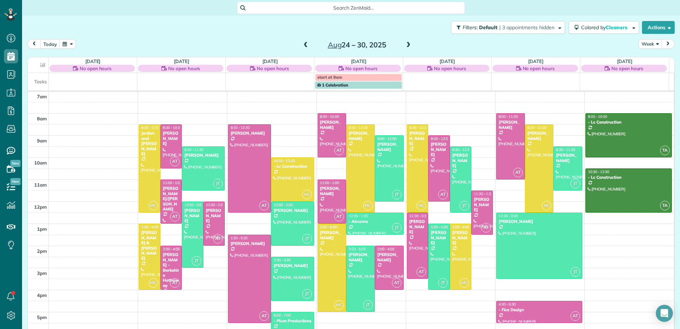
click at [303, 46] on span at bounding box center [306, 45] width 8 height 6
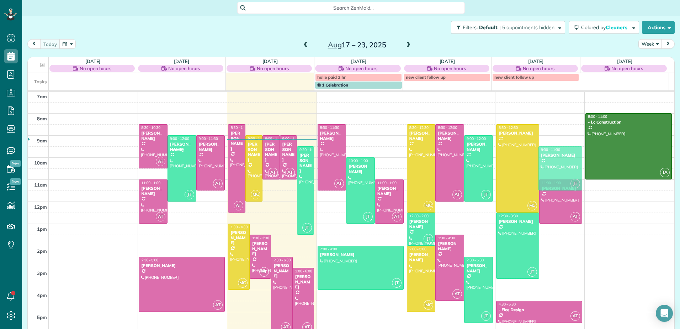
drag, startPoint x: 552, startPoint y: 149, endPoint x: 552, endPoint y: 158, distance: 8.5
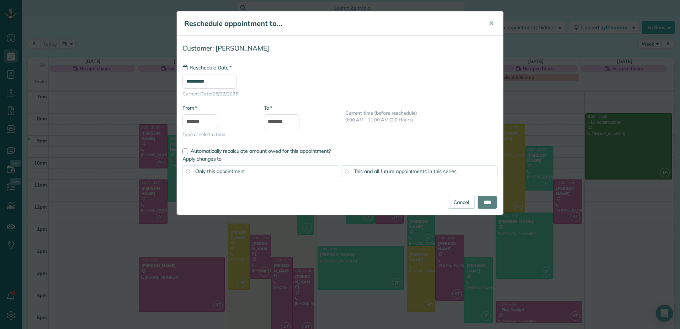
type input "**********"
click at [487, 202] on input "****" at bounding box center [487, 202] width 19 height 13
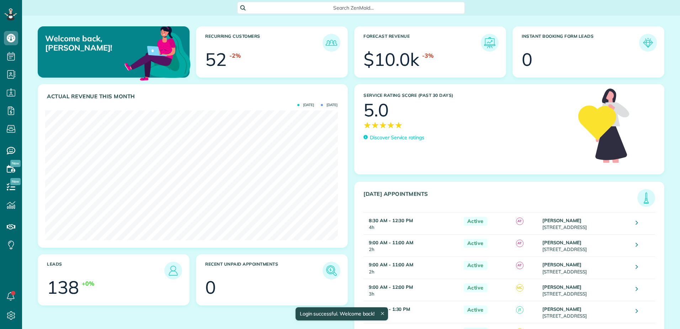
scroll to position [130, 292]
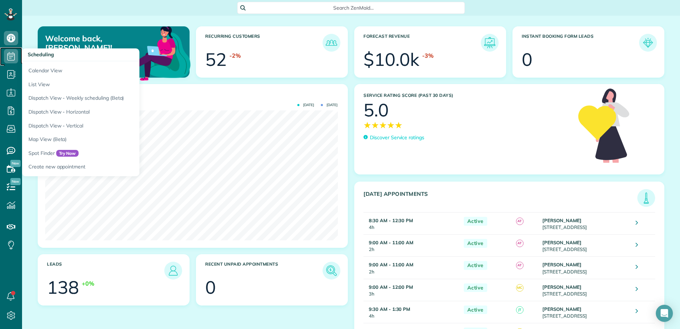
click at [14, 57] on icon at bounding box center [11, 56] width 14 height 14
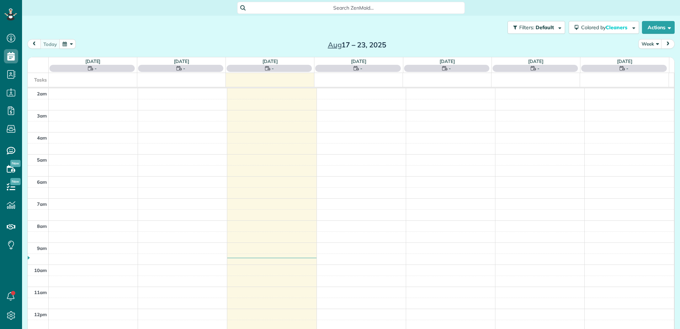
scroll to position [111, 0]
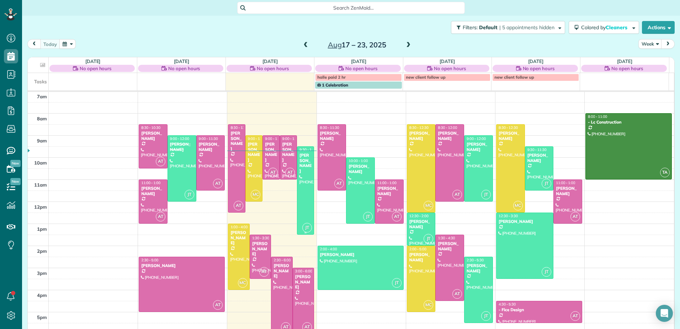
click at [299, 163] on div "[PERSON_NAME]" at bounding box center [305, 163] width 13 height 21
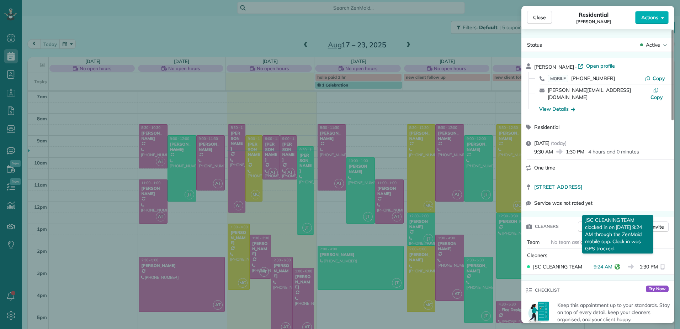
click at [618, 264] on icon "reset" at bounding box center [618, 267] width 6 height 6
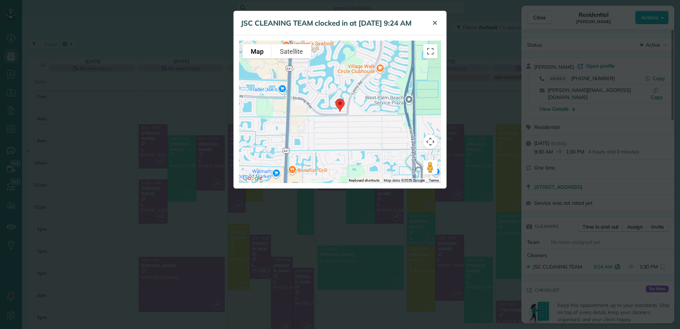
click at [433, 23] on span "✕" at bounding box center [434, 23] width 5 height 8
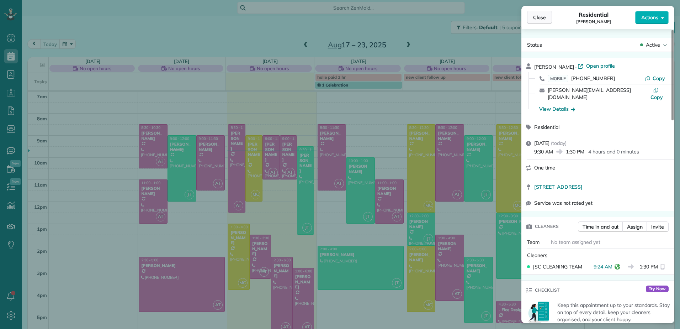
click at [537, 19] on span "Close" at bounding box center [539, 17] width 13 height 7
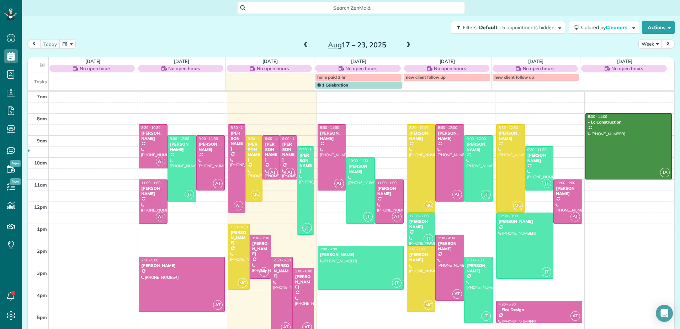
click at [318, 185] on div at bounding box center [332, 156] width 28 height 65
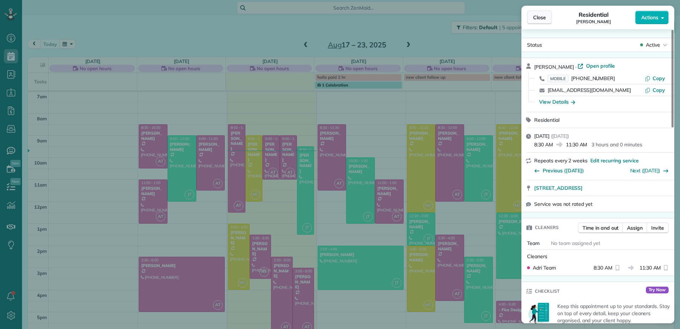
click at [532, 18] on button "Close" at bounding box center [539, 18] width 25 height 14
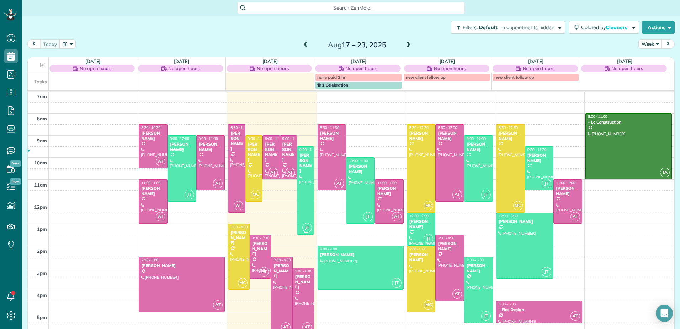
click at [305, 197] on div at bounding box center [305, 190] width 16 height 87
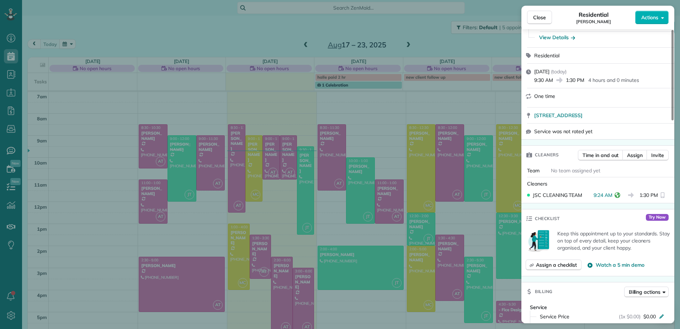
scroll to position [143, 0]
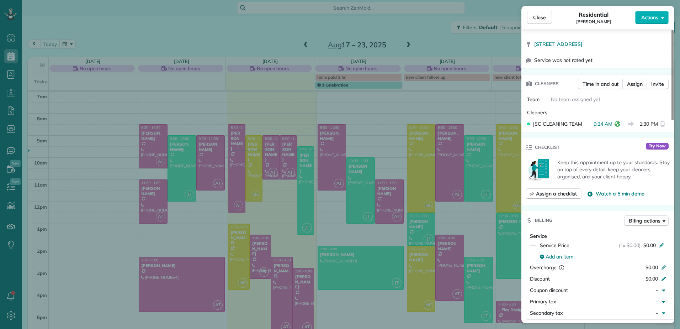
drag, startPoint x: 538, startPoint y: 16, endPoint x: 479, endPoint y: 81, distance: 87.7
click at [538, 16] on span "Close" at bounding box center [539, 17] width 13 height 7
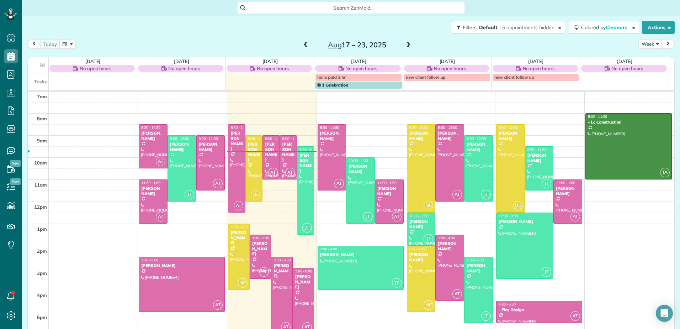
scroll to position [4, 0]
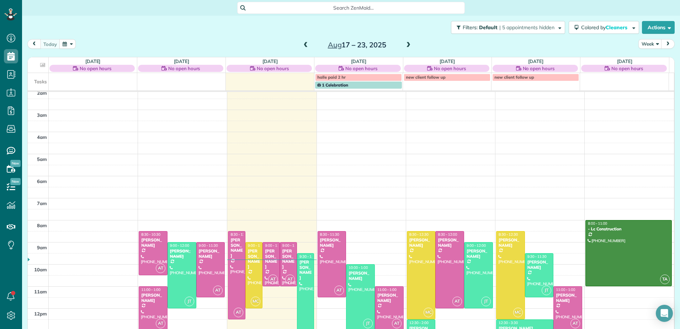
click at [304, 48] on span at bounding box center [306, 45] width 8 height 6
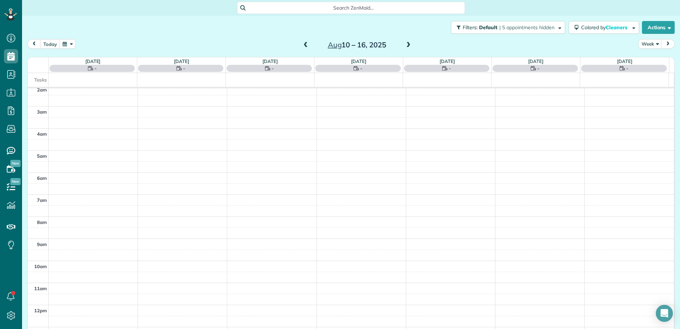
scroll to position [111, 0]
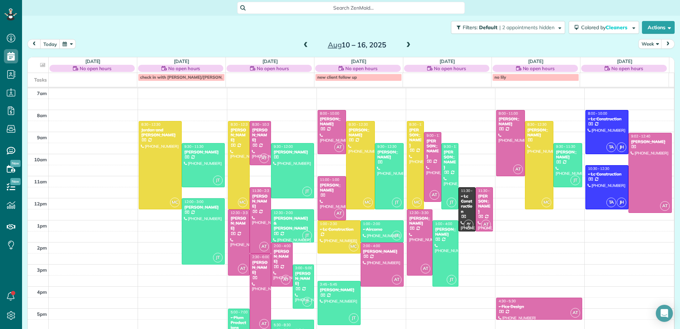
click at [409, 45] on span at bounding box center [408, 45] width 8 height 6
